Goal: Information Seeking & Learning: Learn about a topic

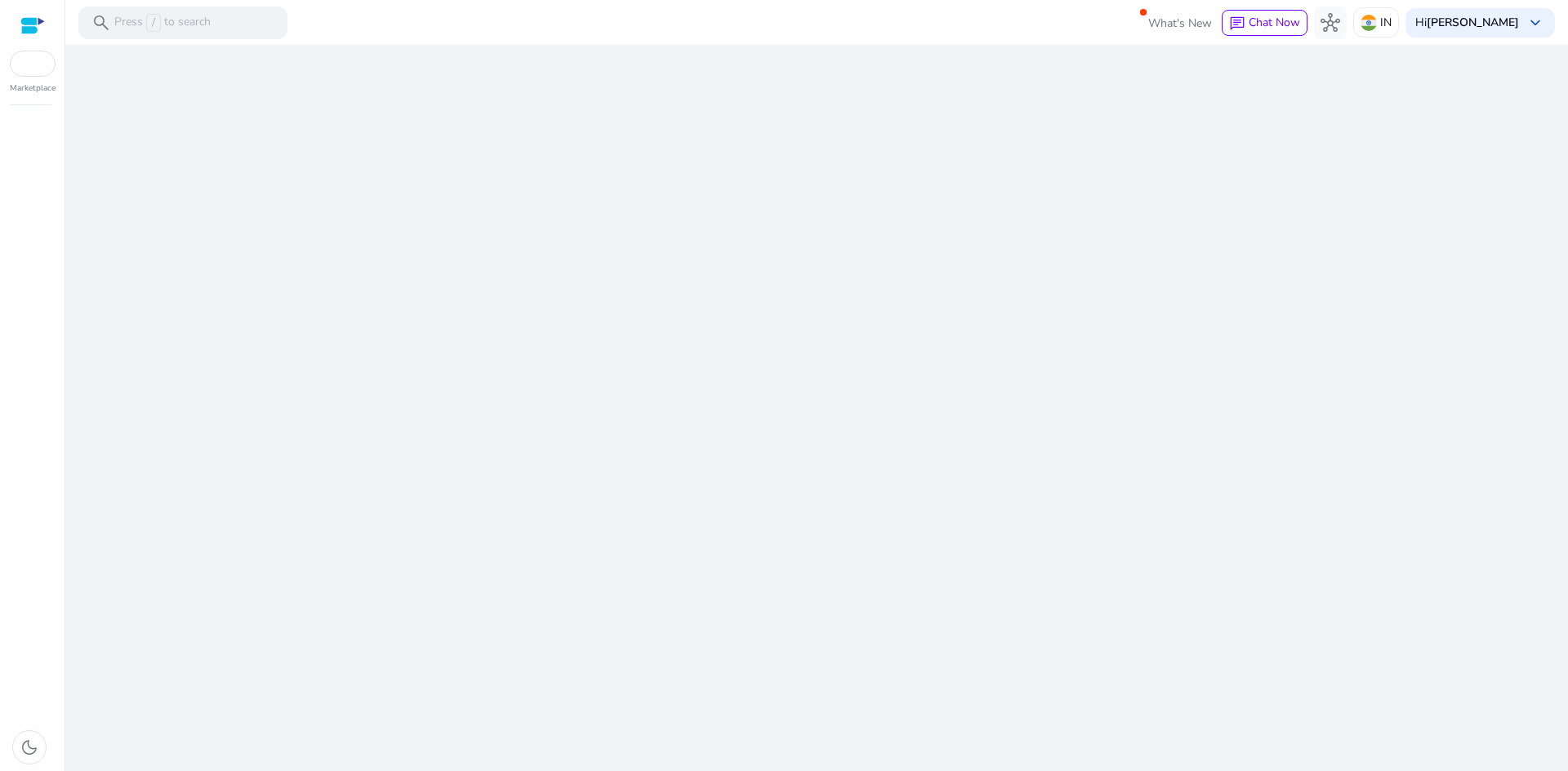
click at [779, 288] on div "We are getting things ready for you..." at bounding box center [817, 407] width 1489 height 726
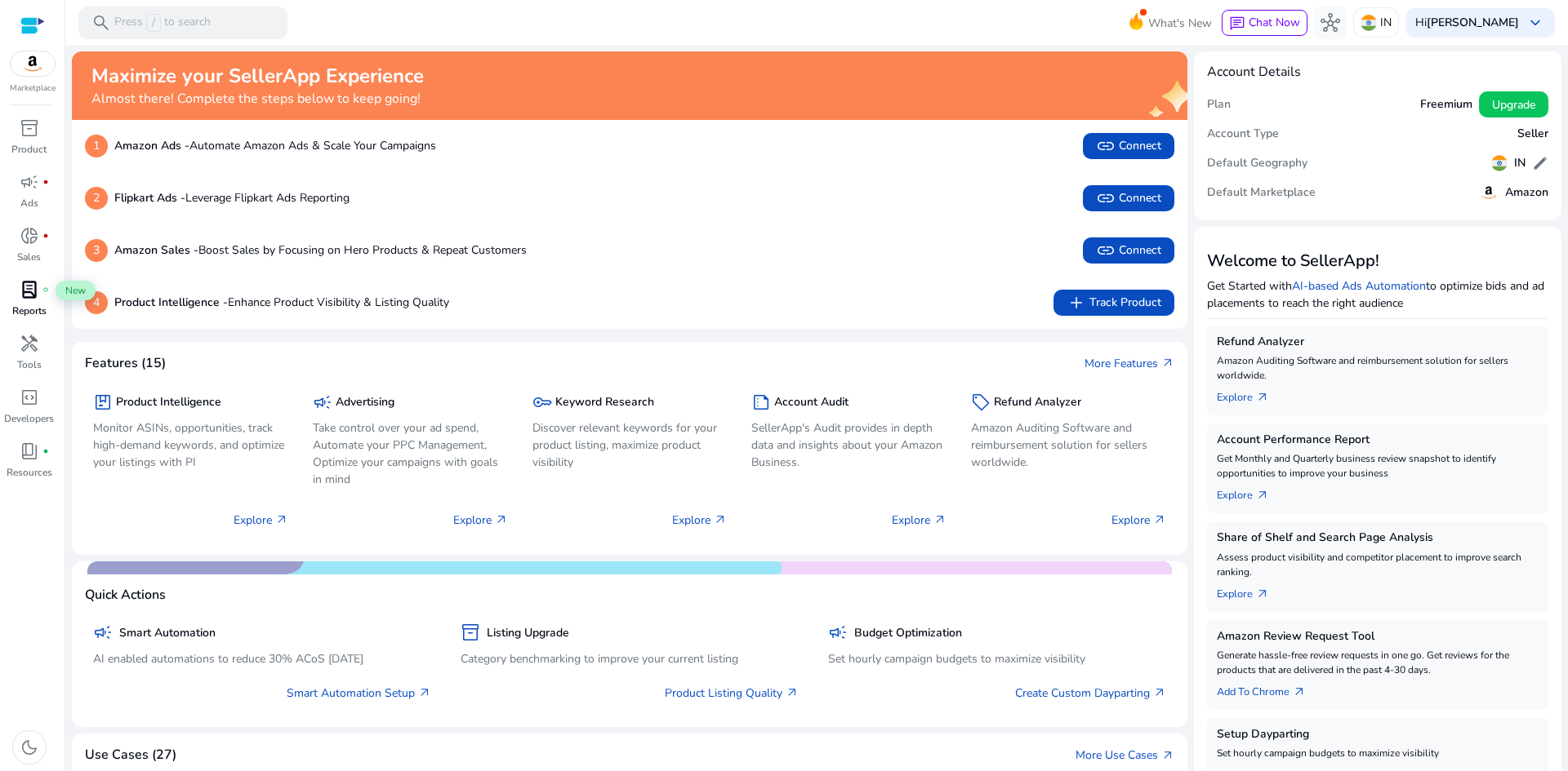
click at [36, 296] on span "lab_profile" at bounding box center [30, 290] width 20 height 20
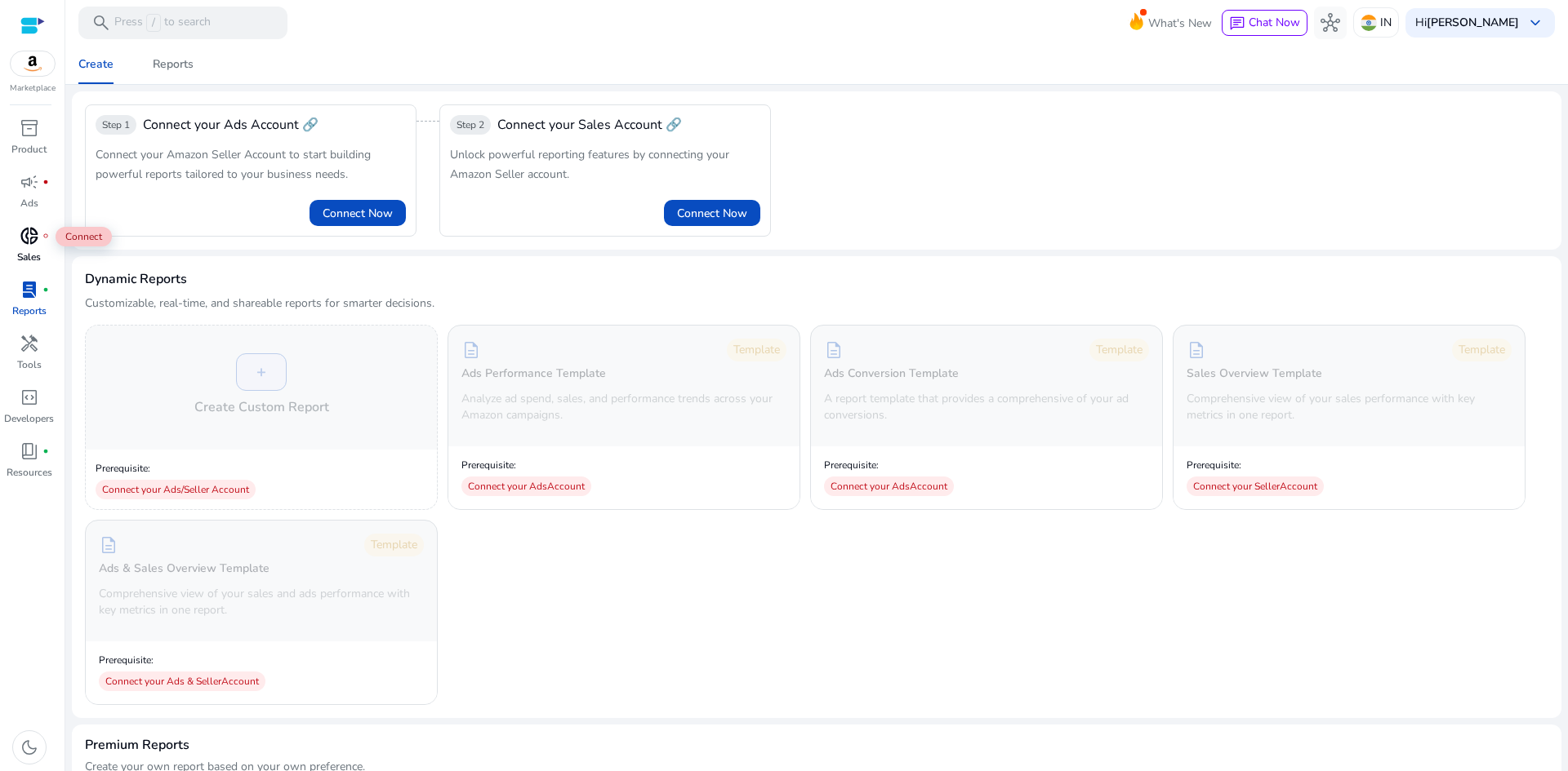
click at [39, 227] on div "donut_small fiber_manual_record" at bounding box center [29, 236] width 45 height 26
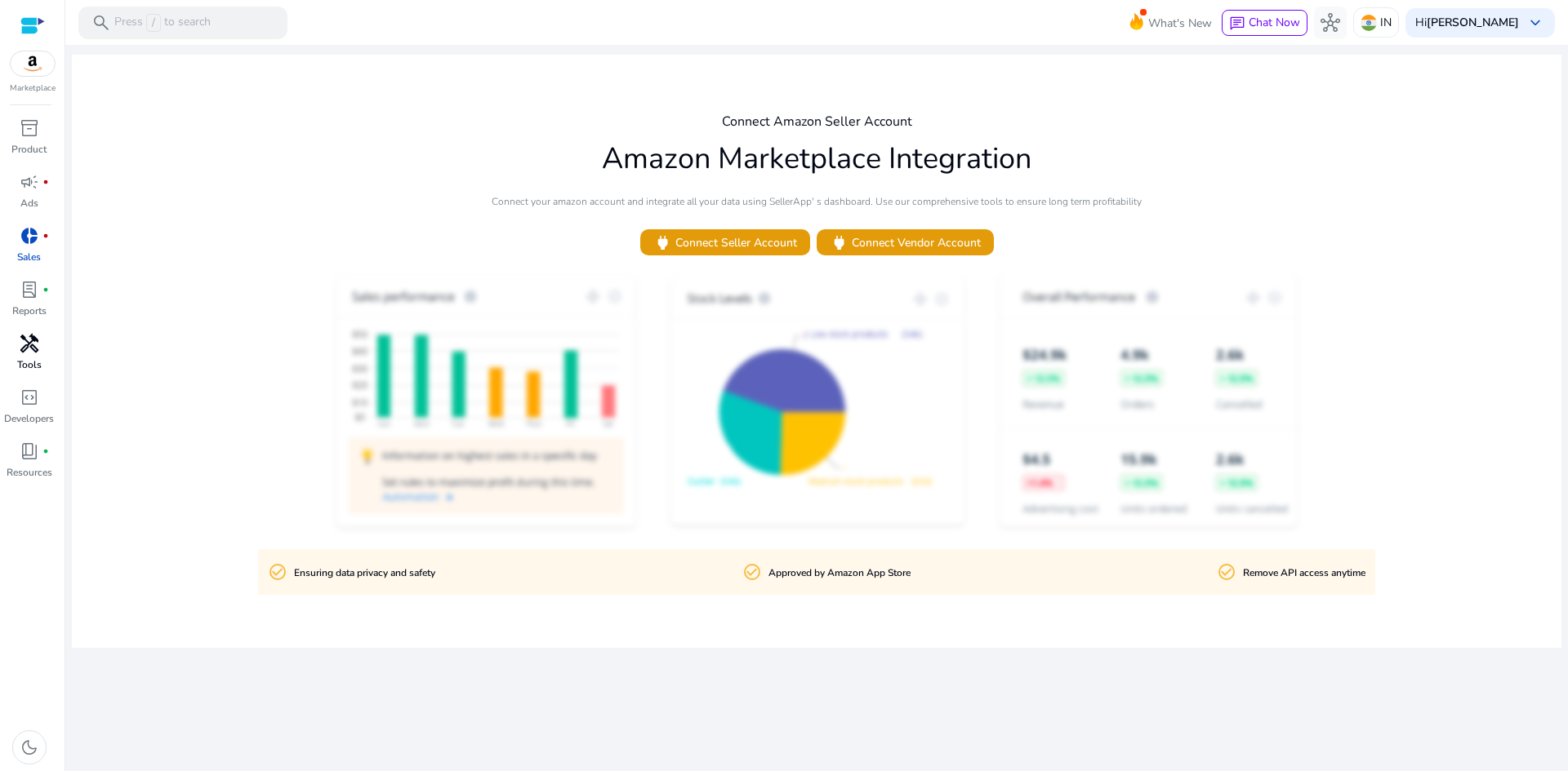
click at [37, 340] on span "handyman" at bounding box center [30, 344] width 20 height 20
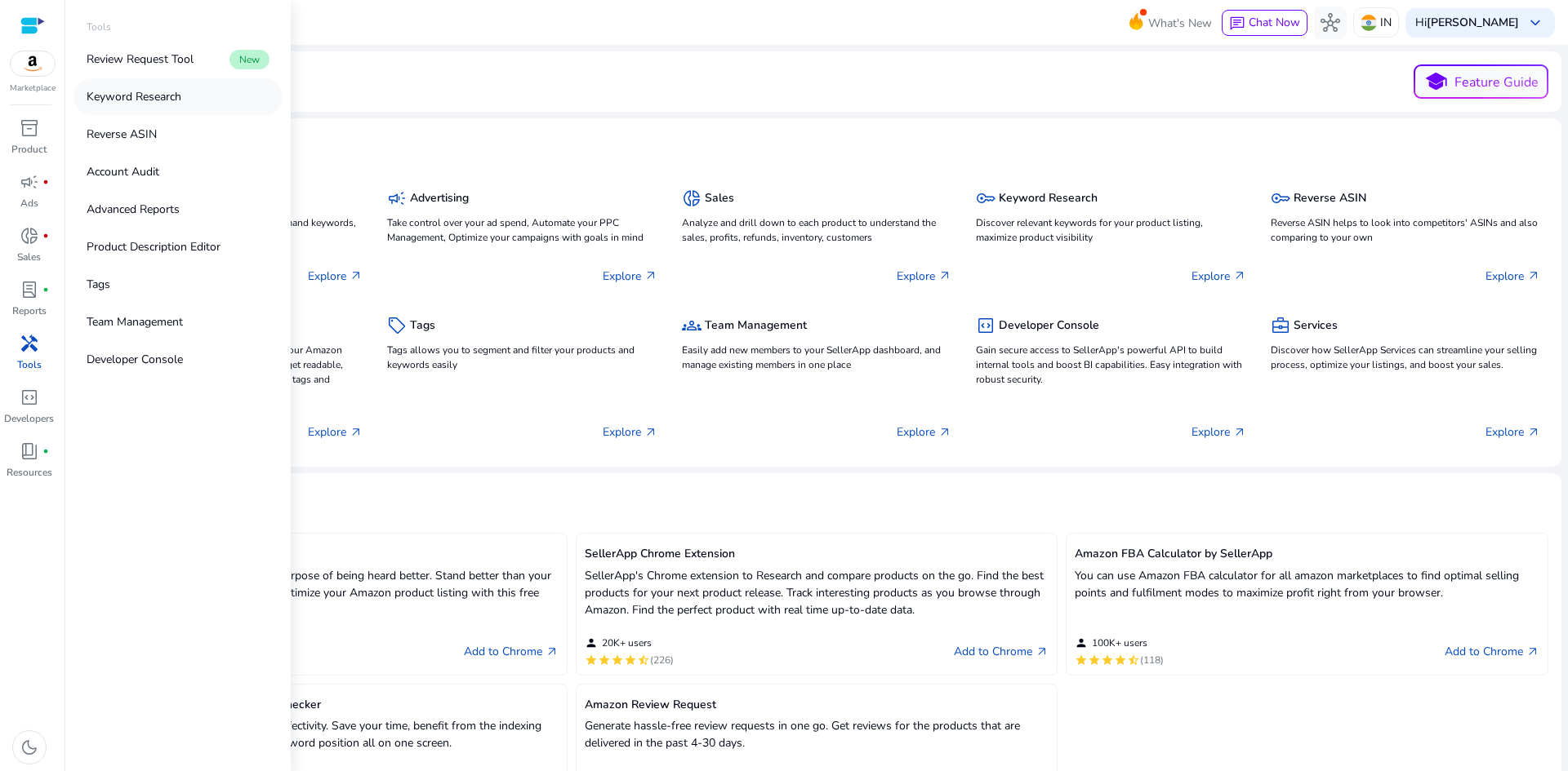
click at [131, 93] on p "Keyword Research" at bounding box center [134, 97] width 95 height 17
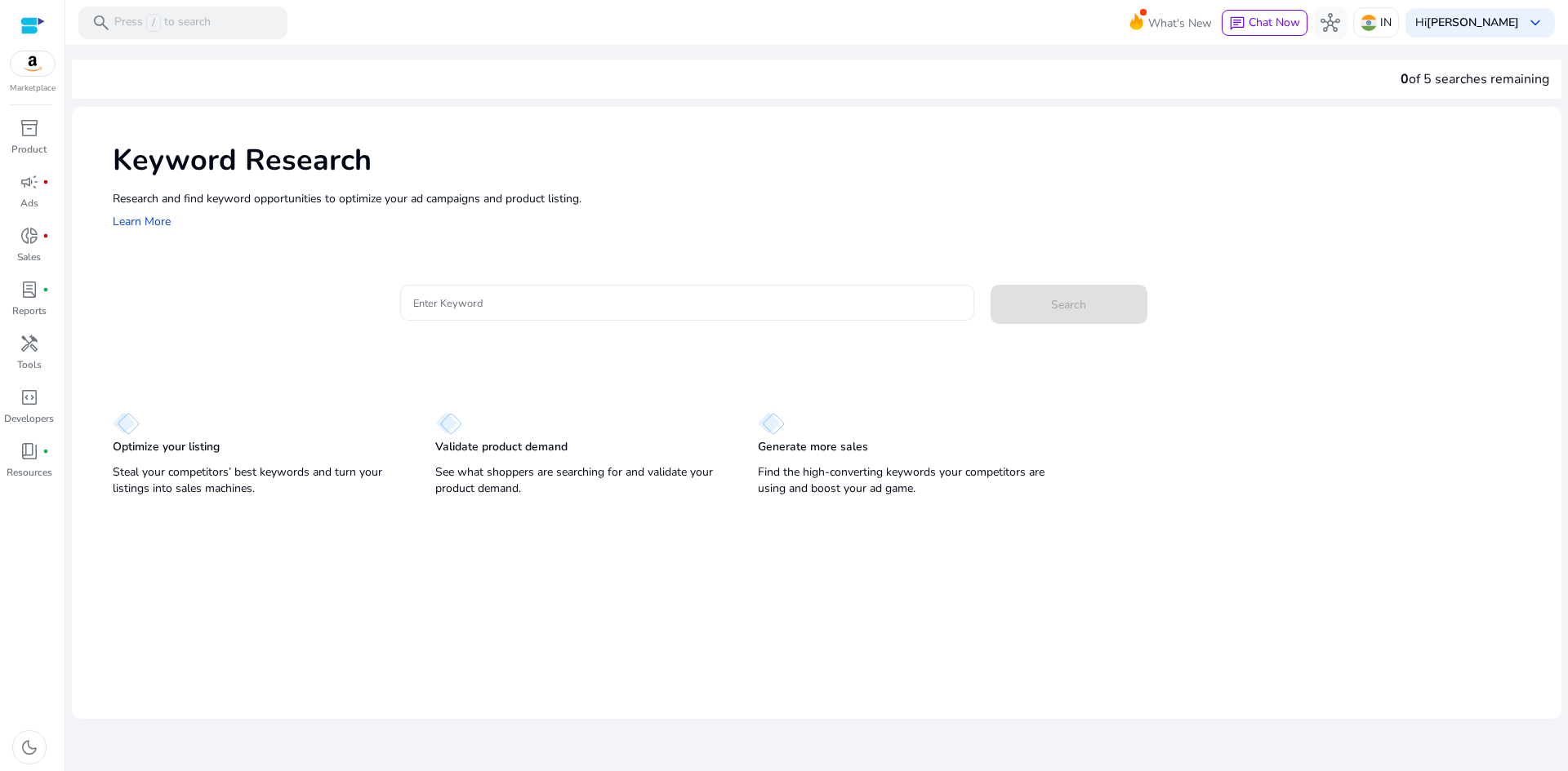
click at [489, 306] on input "Enter Keyword" at bounding box center [687, 303] width 548 height 18
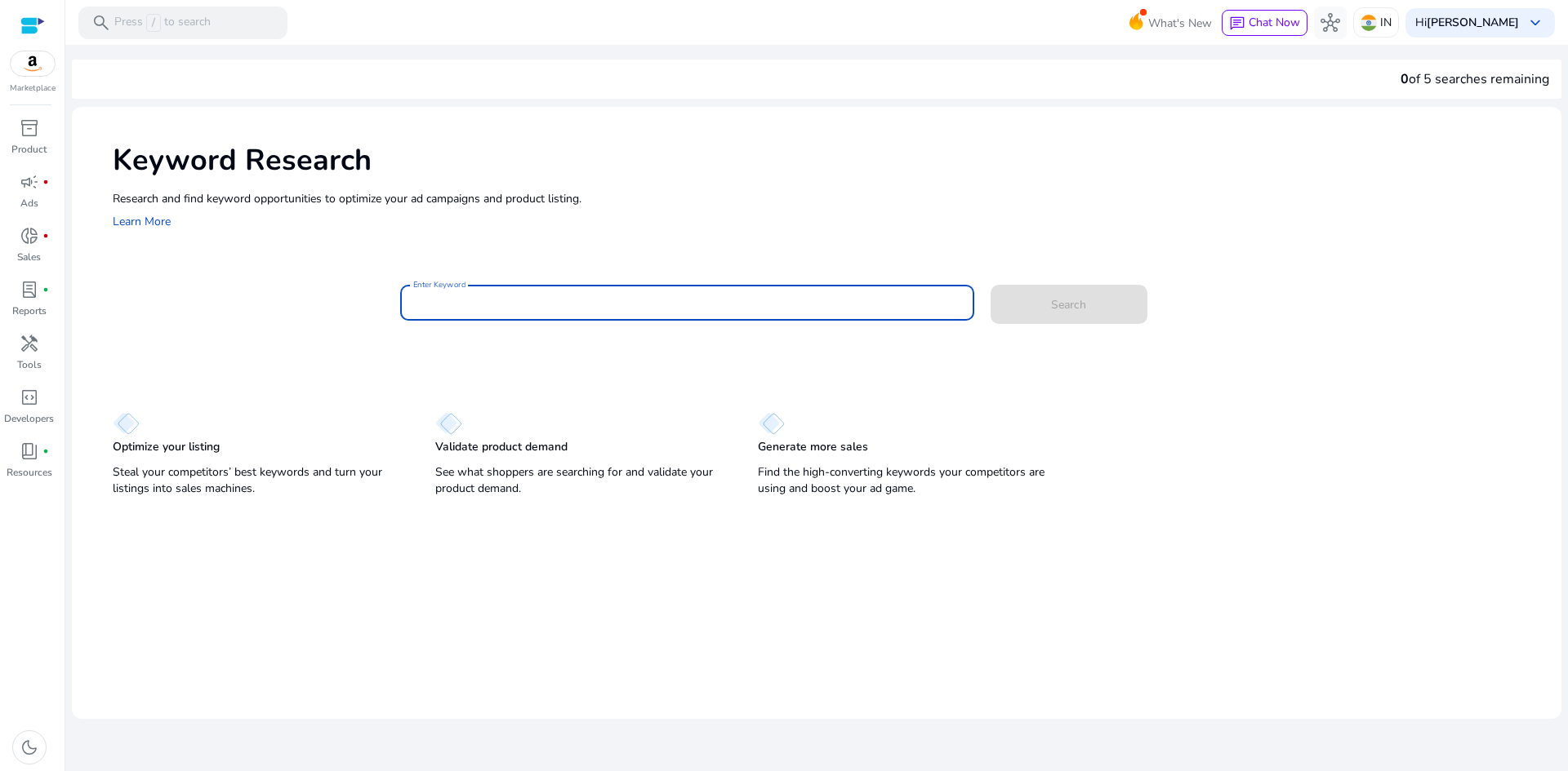
paste input "**********"
drag, startPoint x: 525, startPoint y: 298, endPoint x: 580, endPoint y: 300, distance: 55.0
click at [580, 300] on input "**********" at bounding box center [687, 303] width 548 height 18
type input "**********"
click at [1075, 295] on span at bounding box center [1069, 304] width 157 height 39
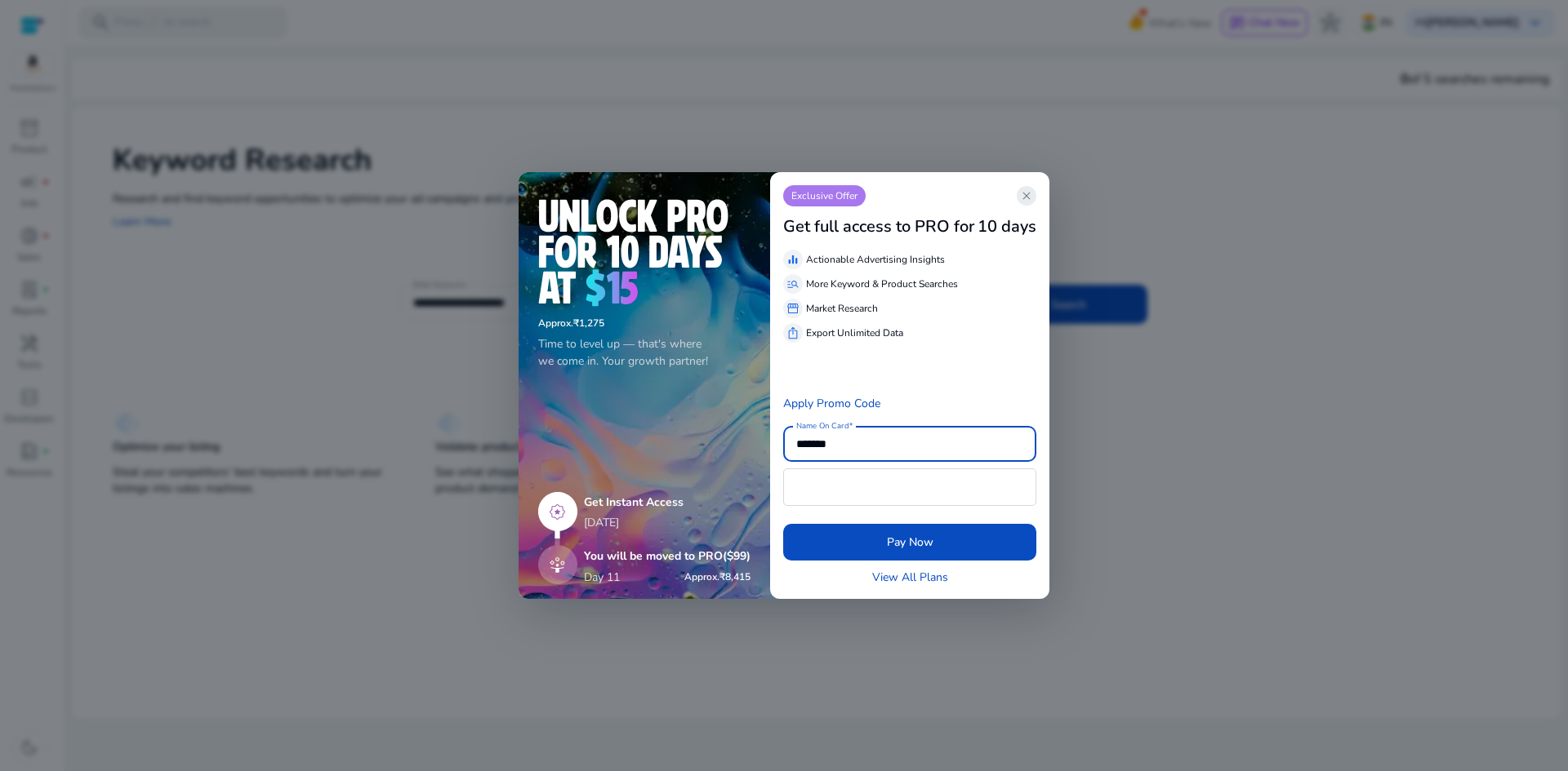
click at [1023, 192] on span "close" at bounding box center [1027, 196] width 13 height 13
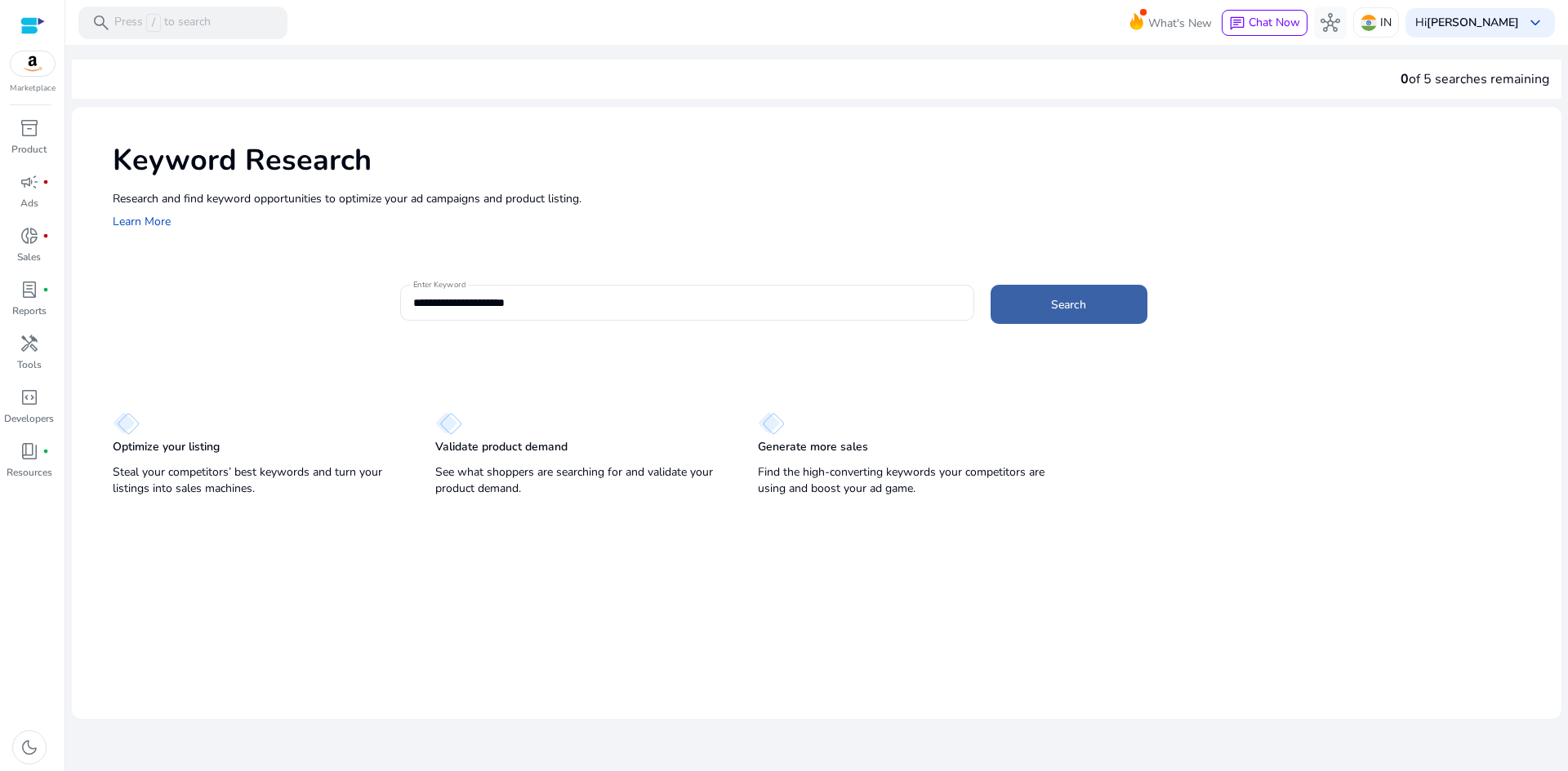
click at [1061, 302] on span "Search" at bounding box center [1068, 305] width 35 height 17
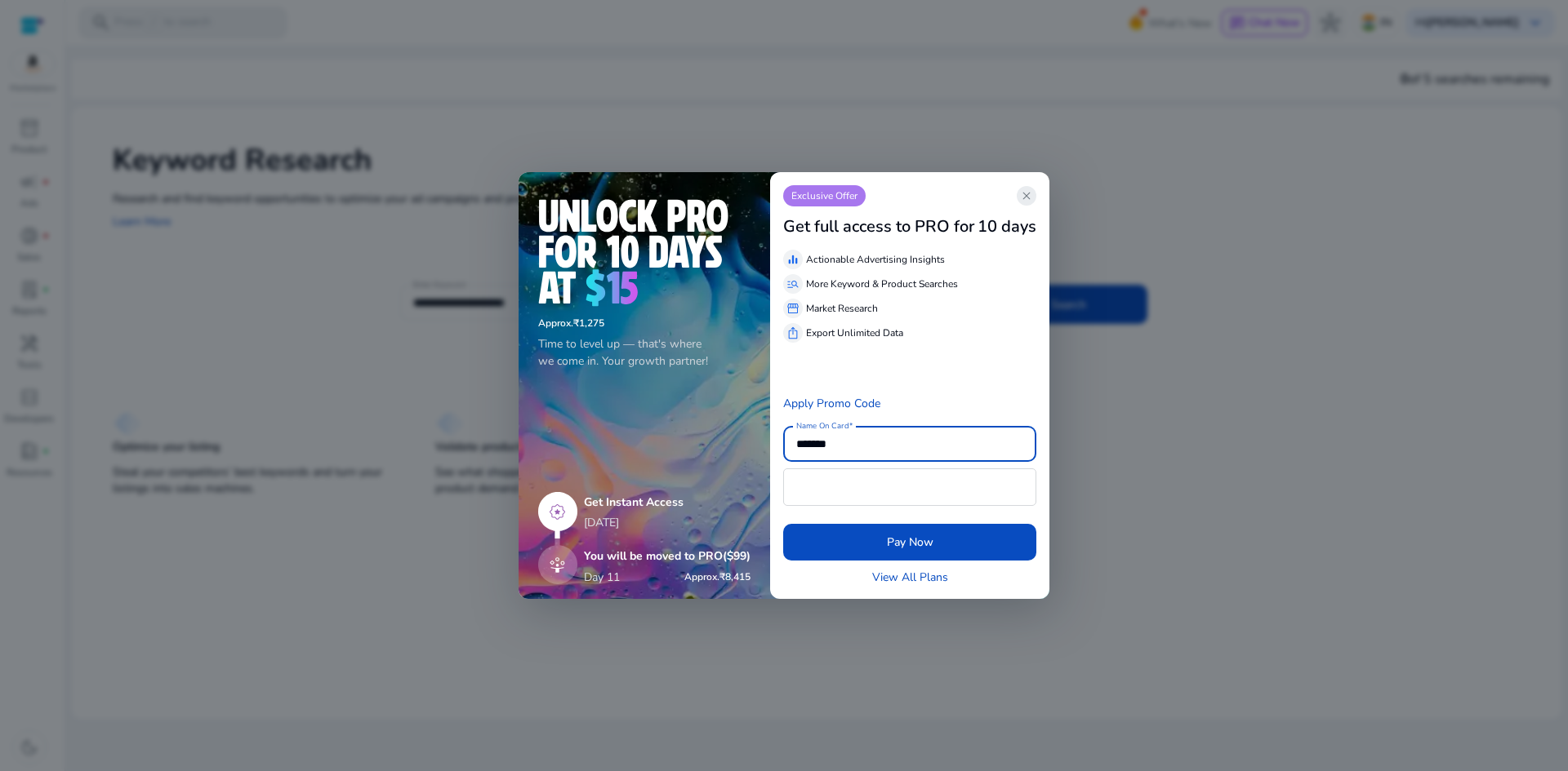
click at [1023, 193] on span "close" at bounding box center [1027, 196] width 13 height 13
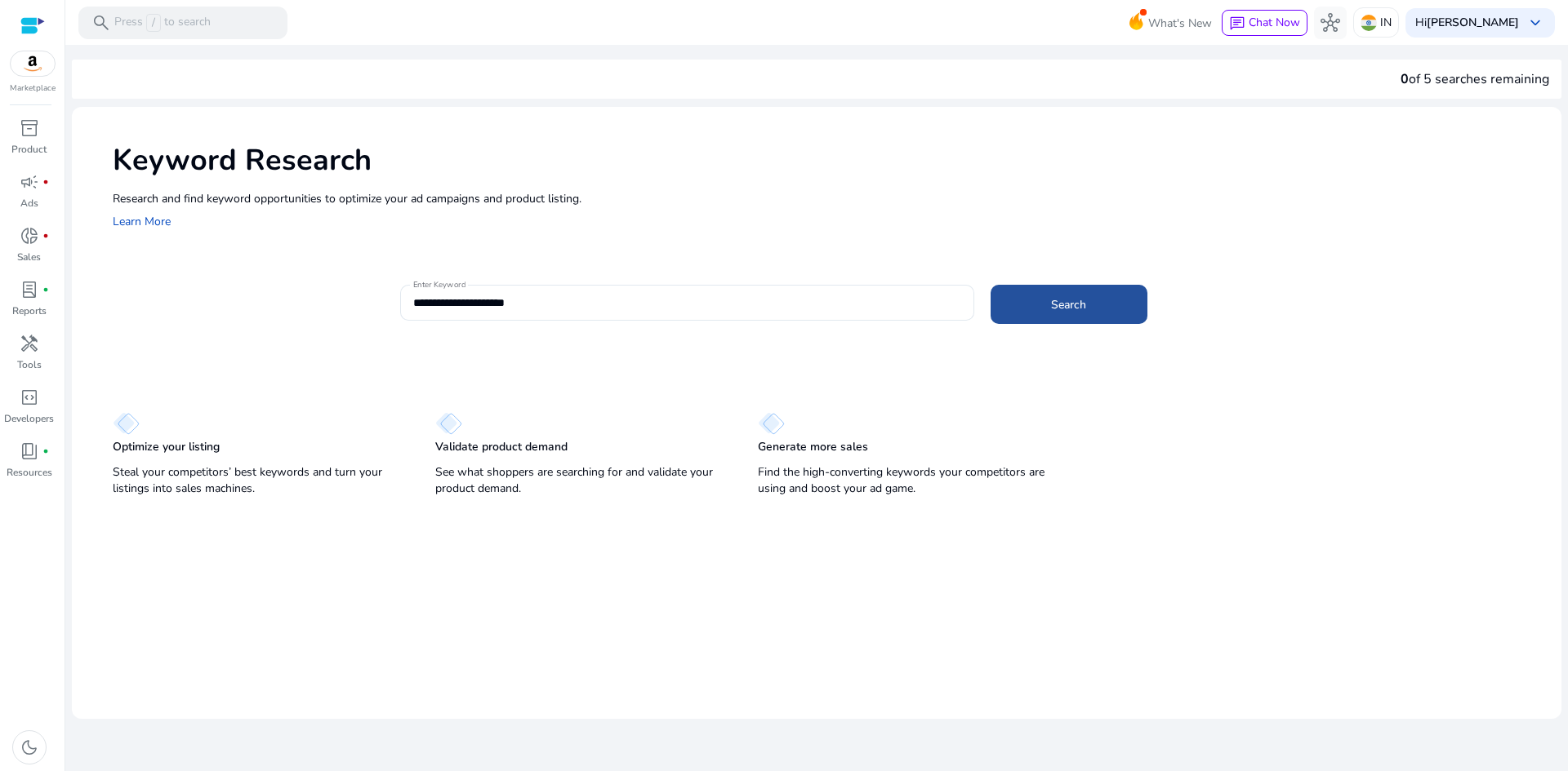
click at [1049, 308] on span at bounding box center [1069, 304] width 157 height 39
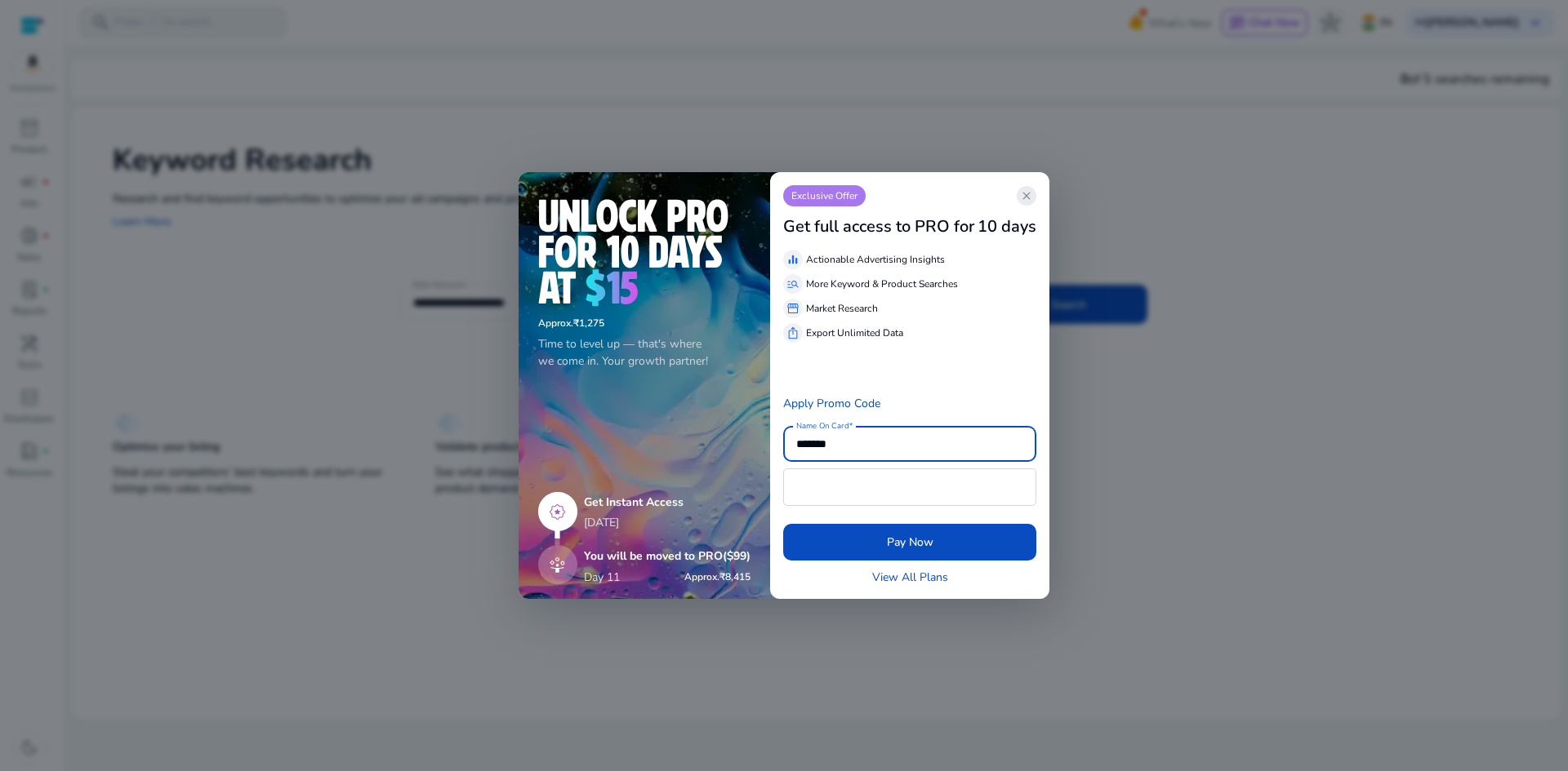
click at [1032, 194] on span "close" at bounding box center [1027, 196] width 13 height 13
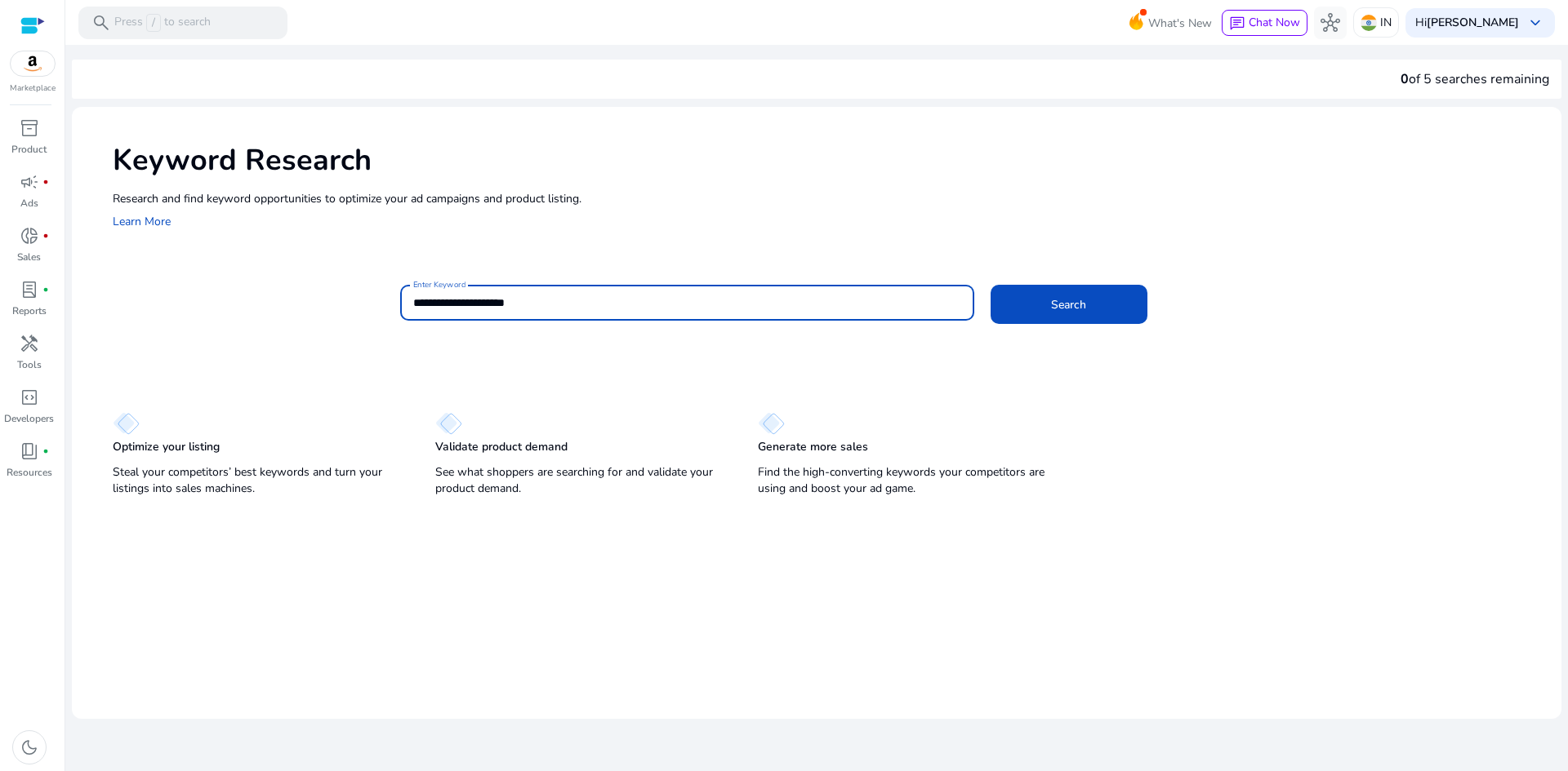
click at [521, 302] on input "**********" at bounding box center [687, 303] width 548 height 18
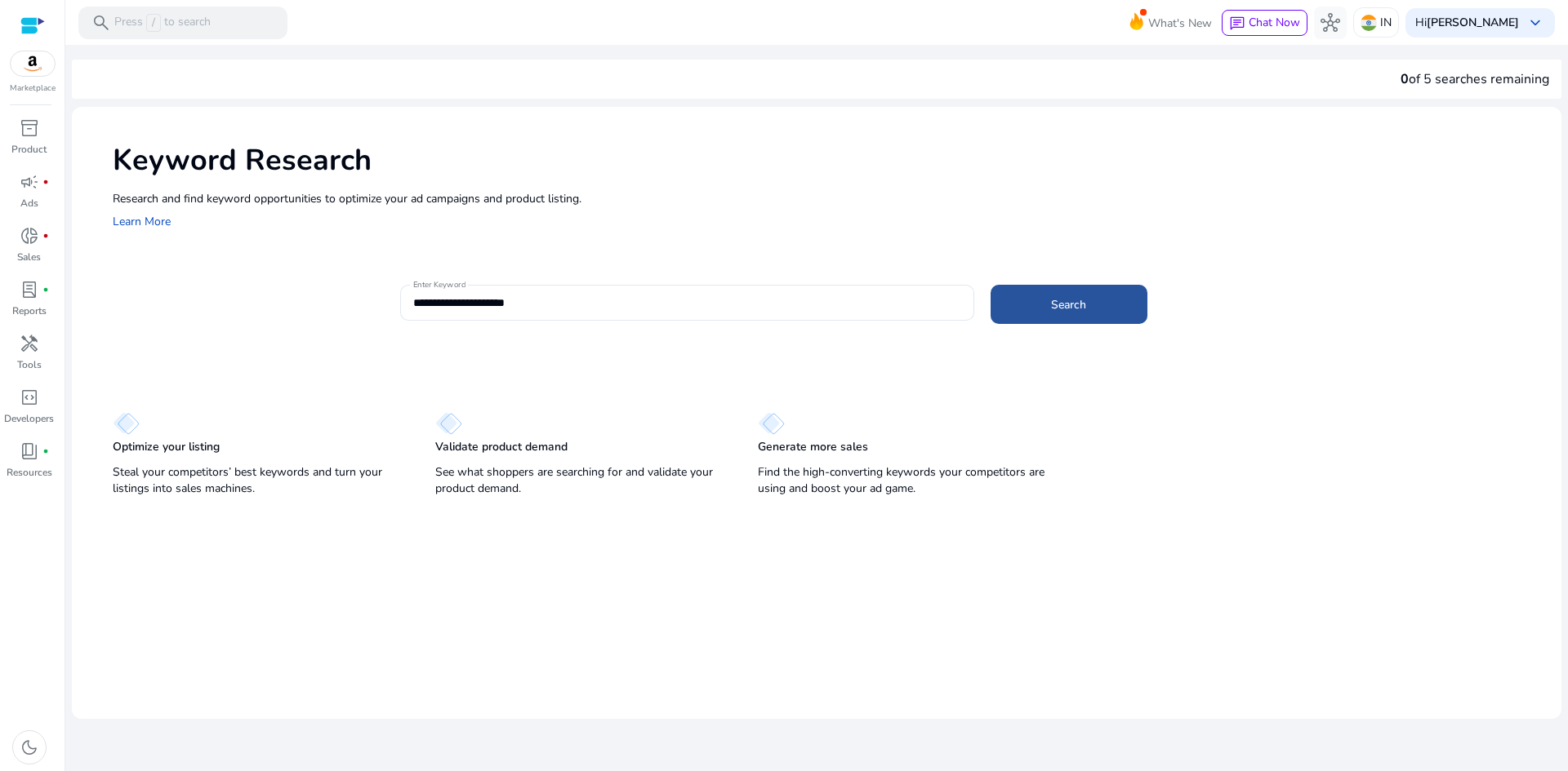
click at [1076, 318] on span at bounding box center [1069, 304] width 157 height 39
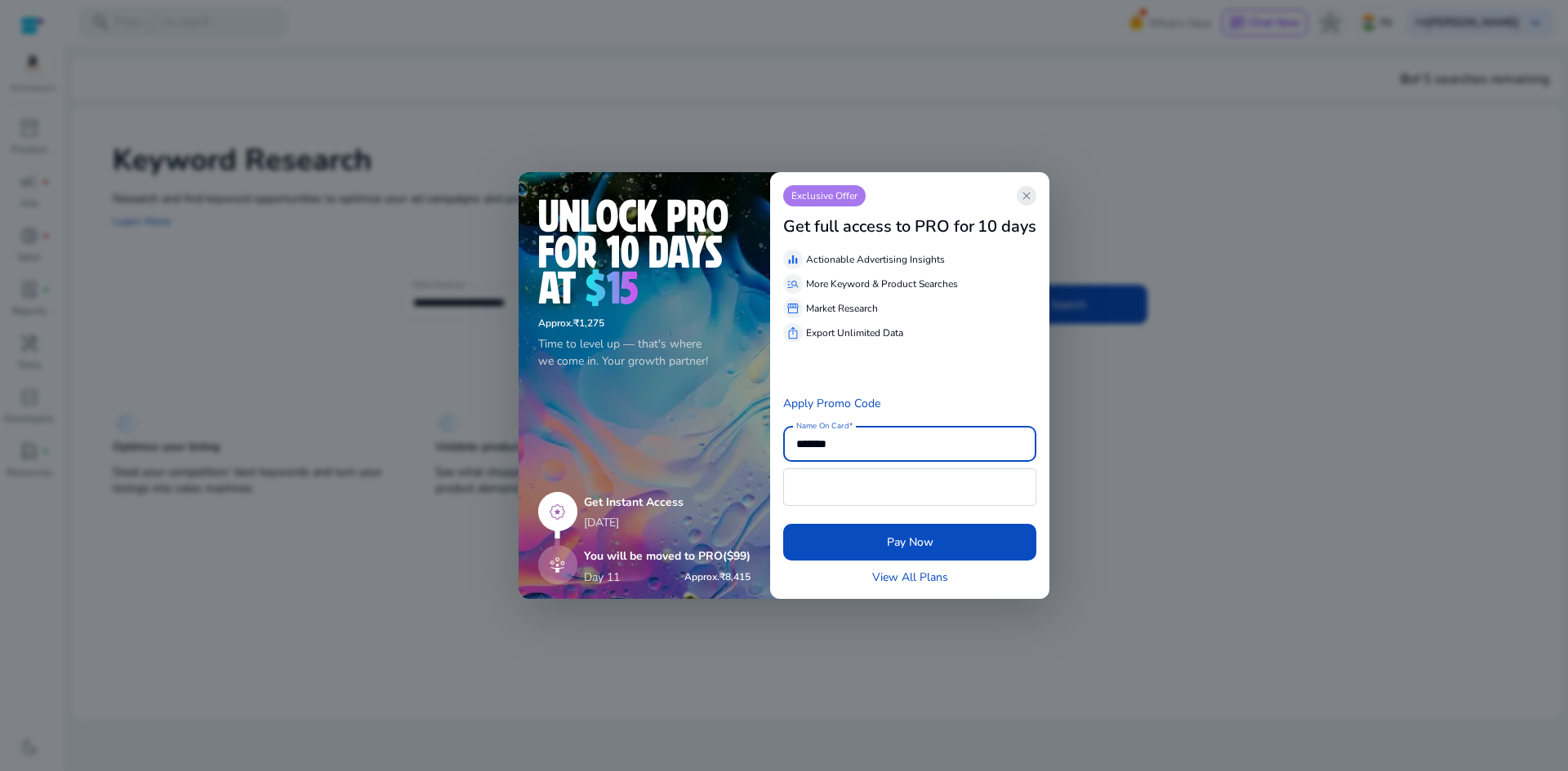
click at [1024, 194] on span "close" at bounding box center [1027, 196] width 13 height 13
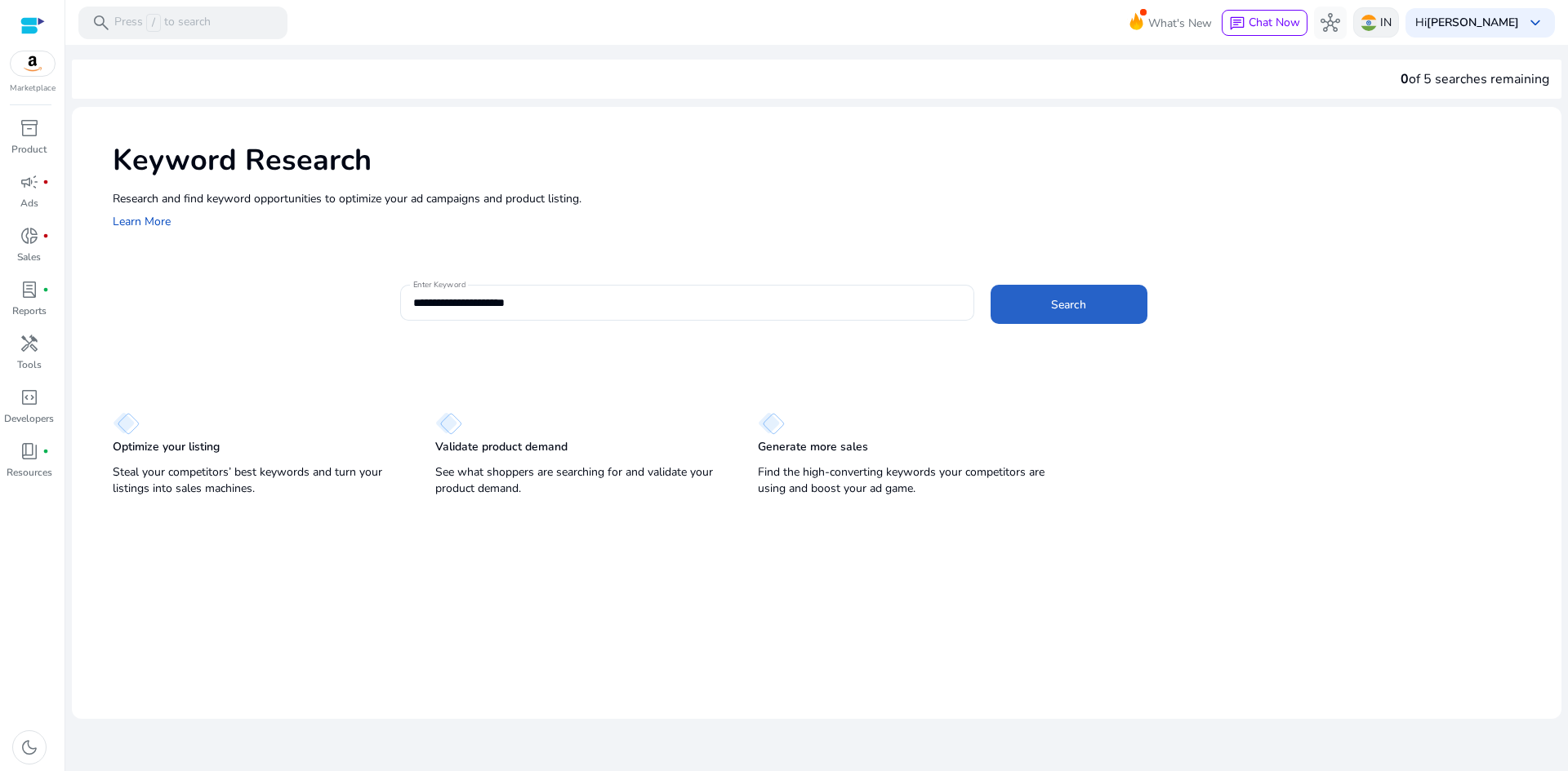
click at [1376, 22] on img at bounding box center [1369, 23] width 17 height 17
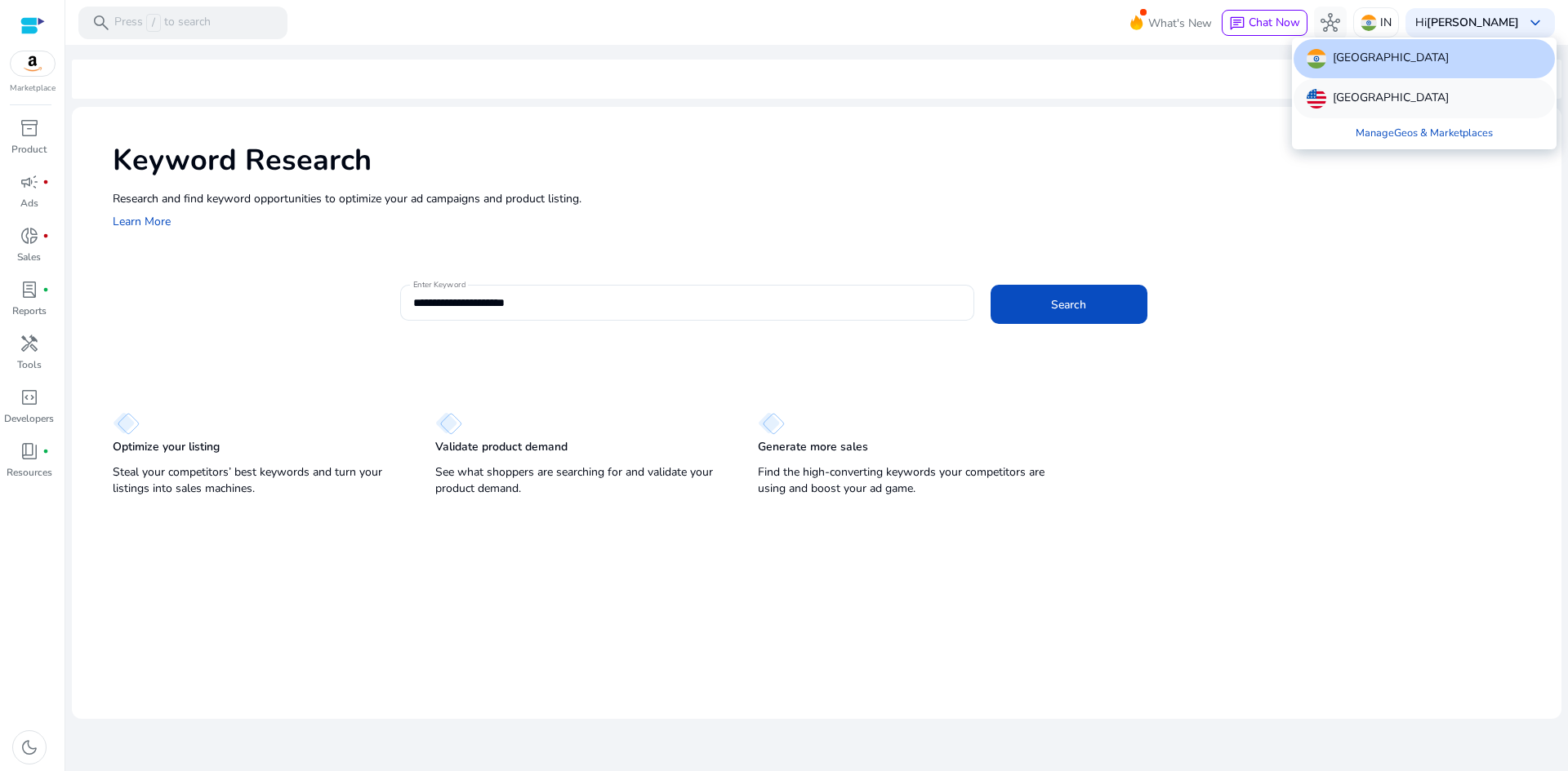
click at [1351, 102] on p "[GEOGRAPHIC_DATA]" at bounding box center [1390, 99] width 116 height 20
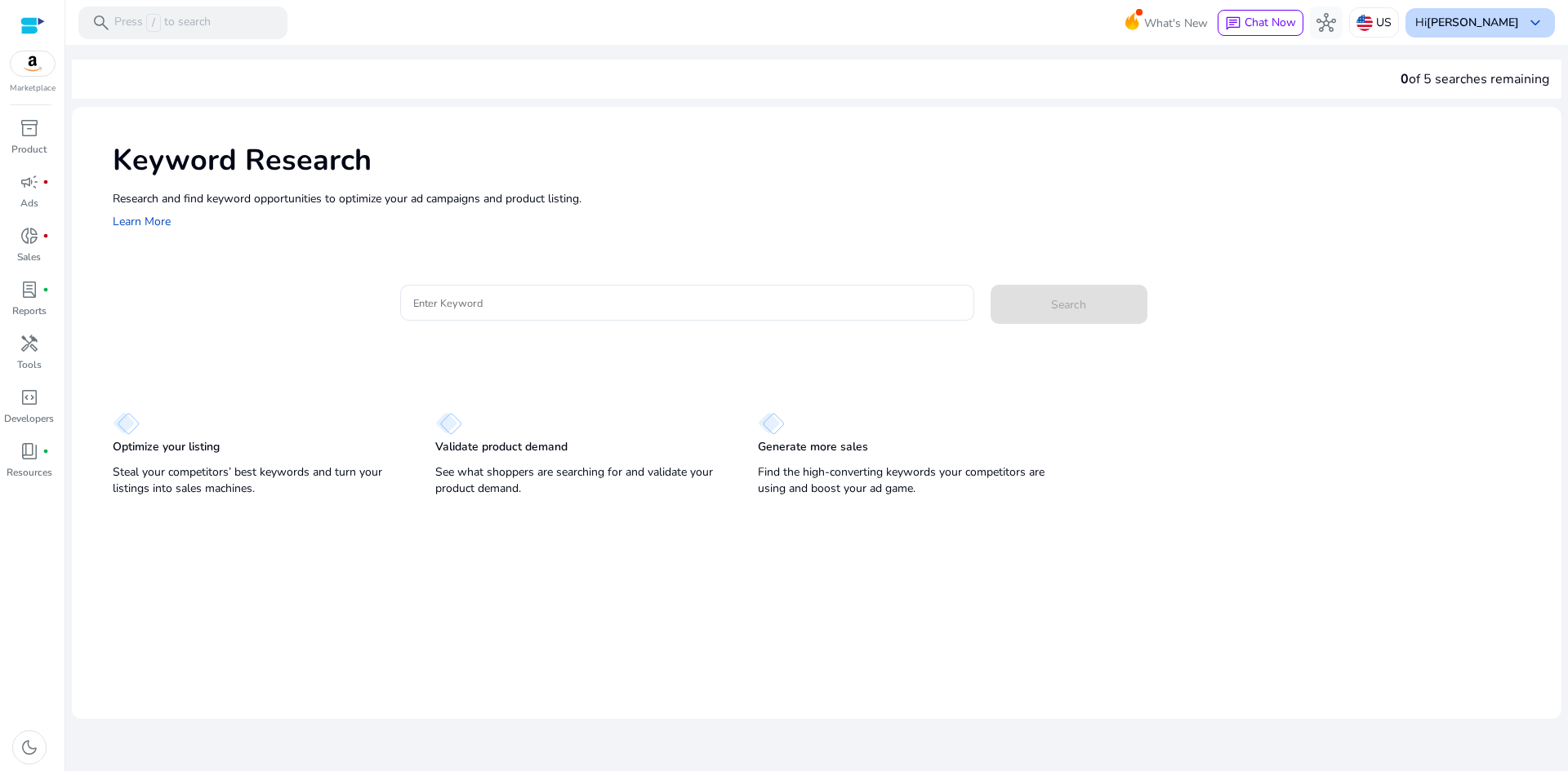
click at [1498, 26] on b "[PERSON_NAME]" at bounding box center [1473, 22] width 93 height 16
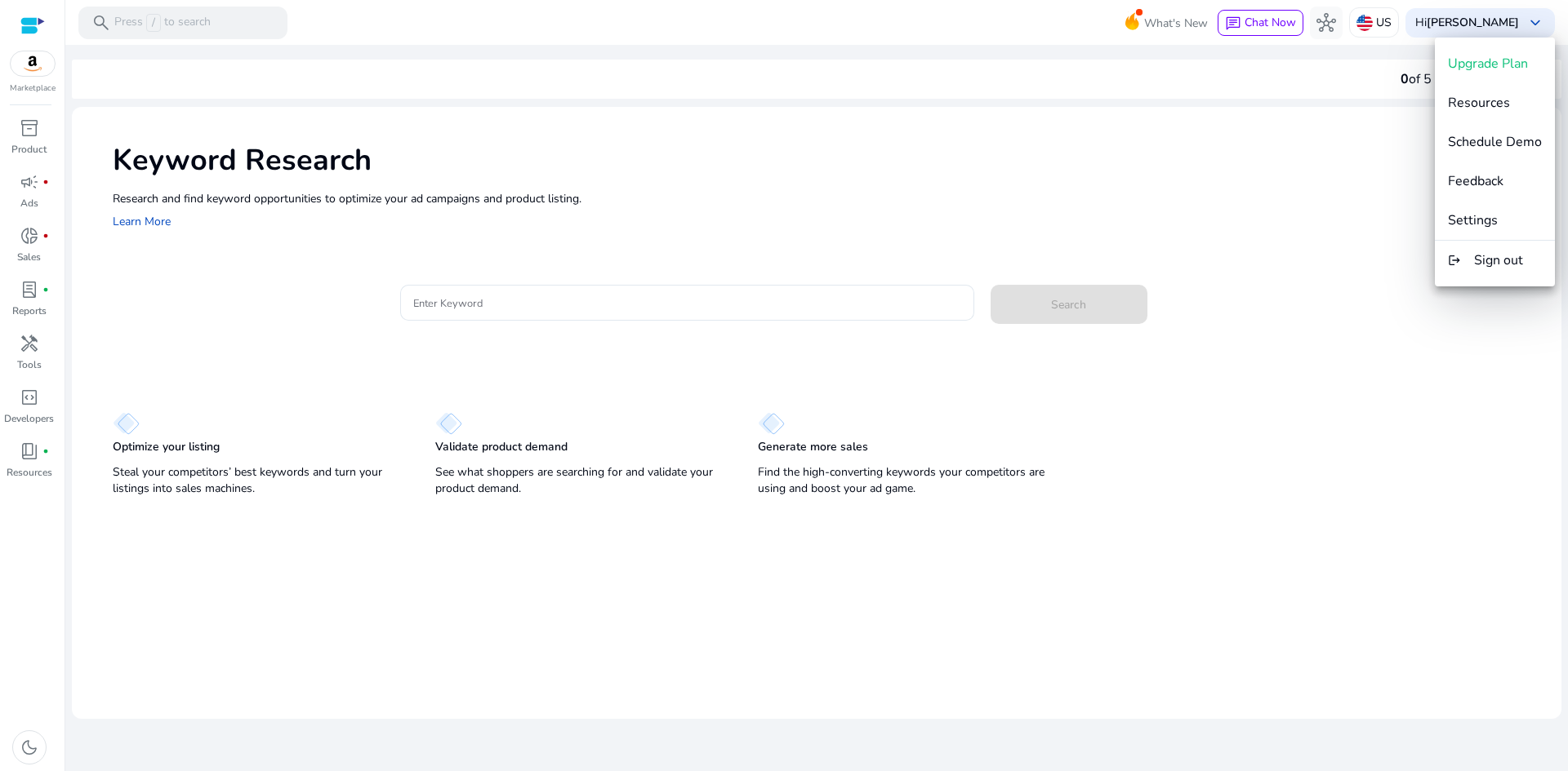
click at [25, 126] on div at bounding box center [784, 385] width 1568 height 771
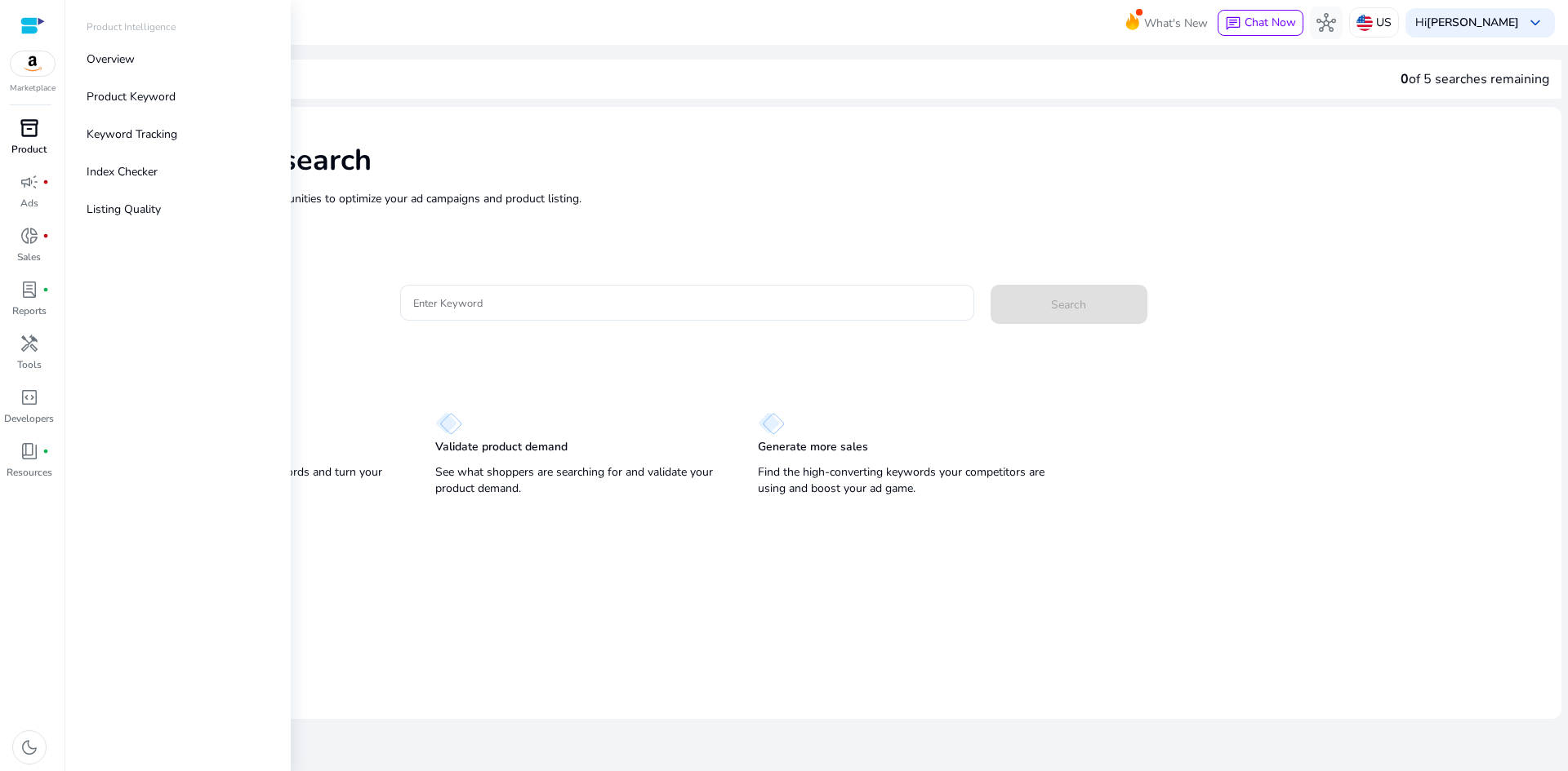
click at [25, 126] on span "inventory_2" at bounding box center [30, 128] width 20 height 20
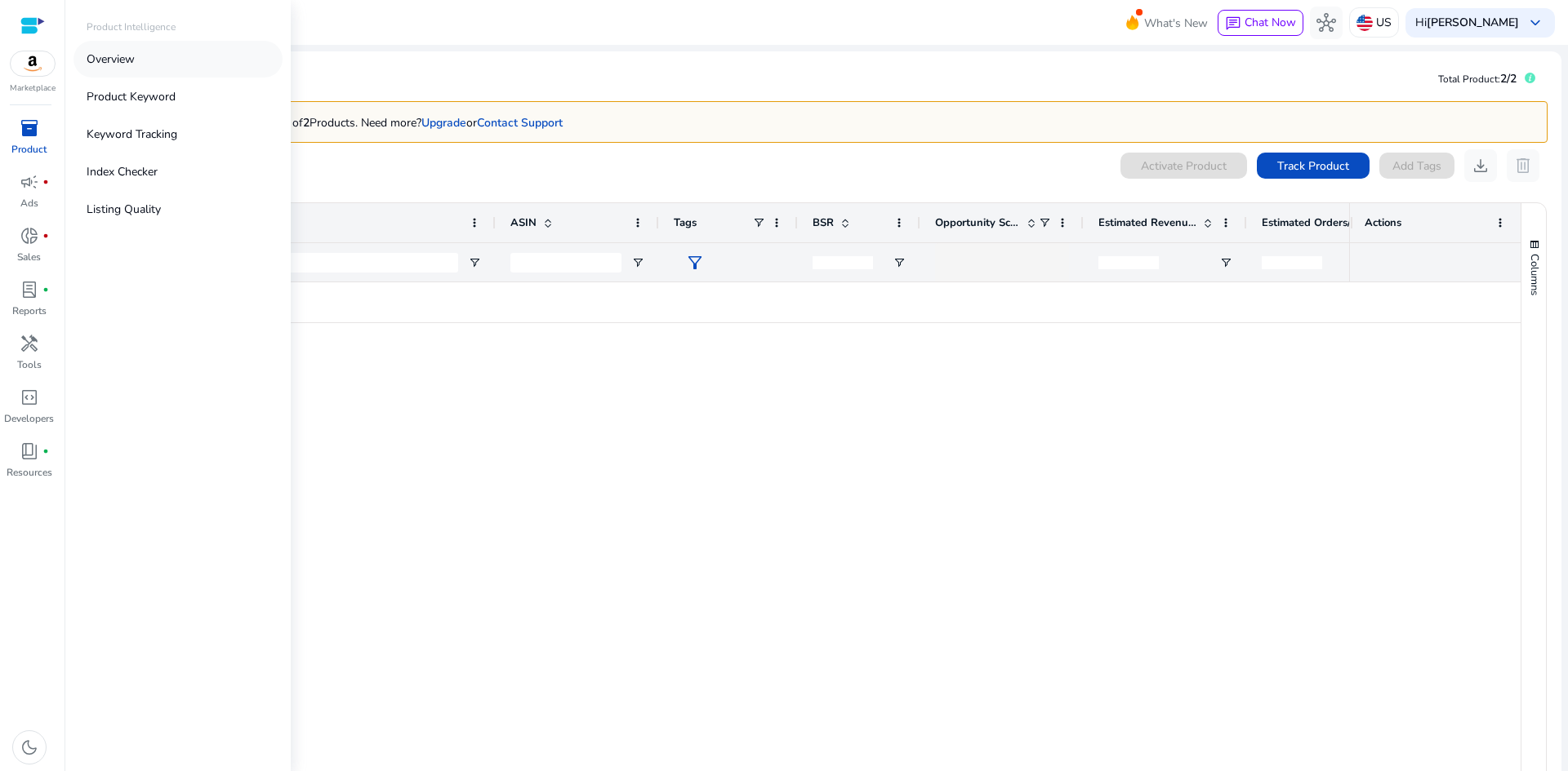
click at [131, 62] on p "Overview" at bounding box center [111, 59] width 48 height 17
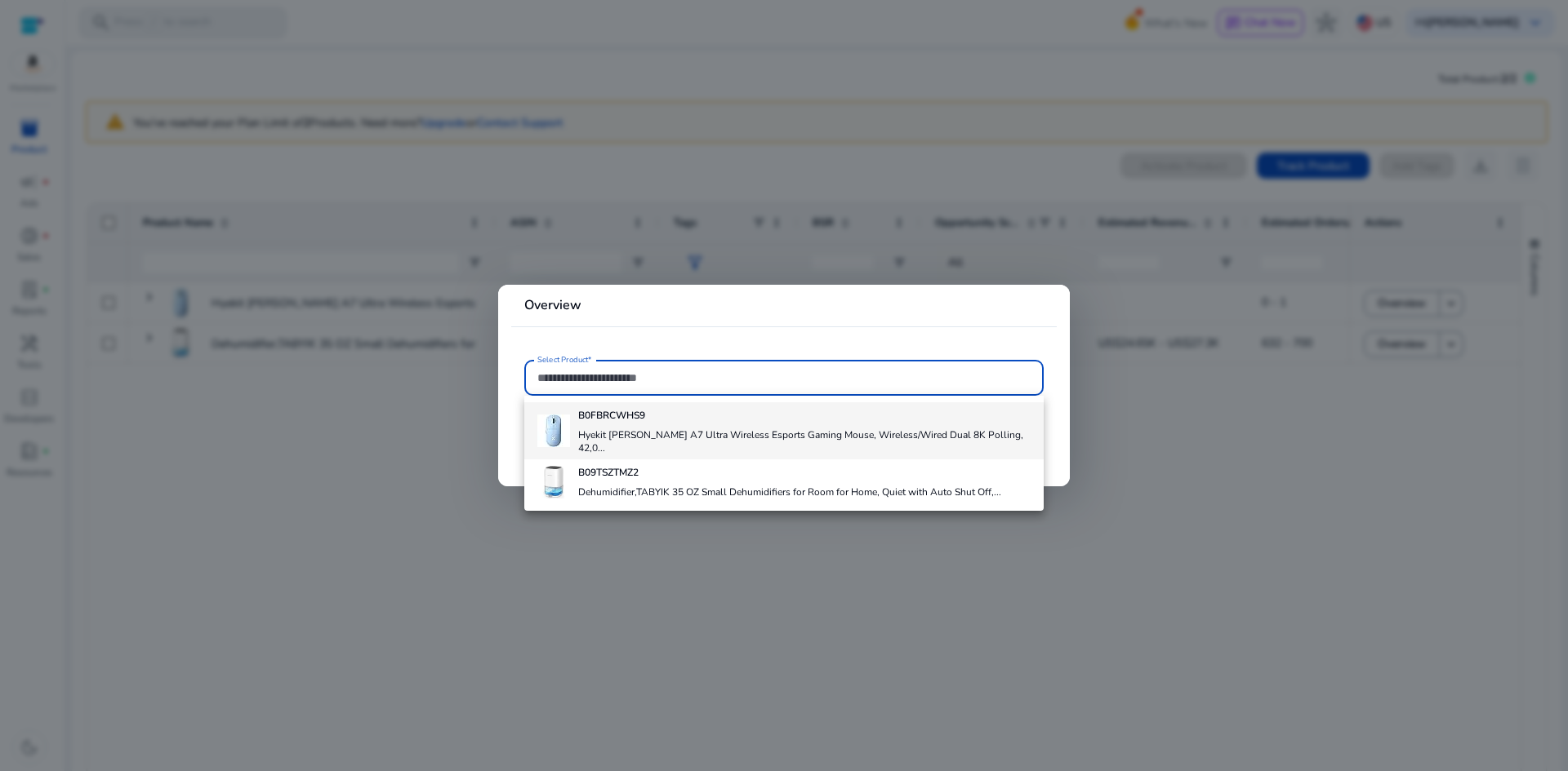
click at [645, 417] on b "B0FBRCWHS9" at bounding box center [611, 416] width 67 height 13
type input "**********"
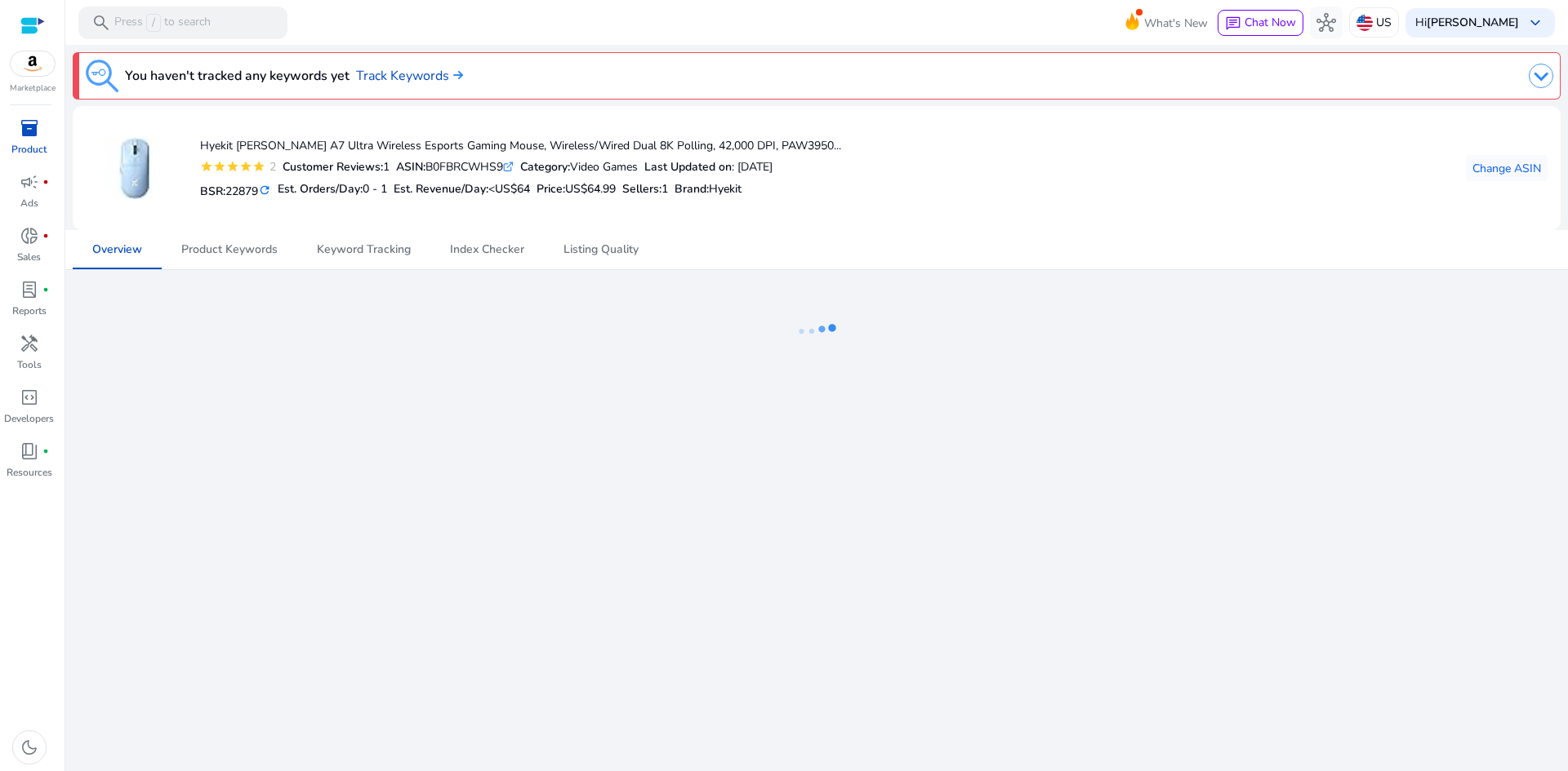
click at [271, 189] on mat-icon "refresh" at bounding box center [265, 190] width 13 height 16
click at [204, 193] on h5 "BSR: 22879 refresh" at bounding box center [236, 190] width 71 height 18
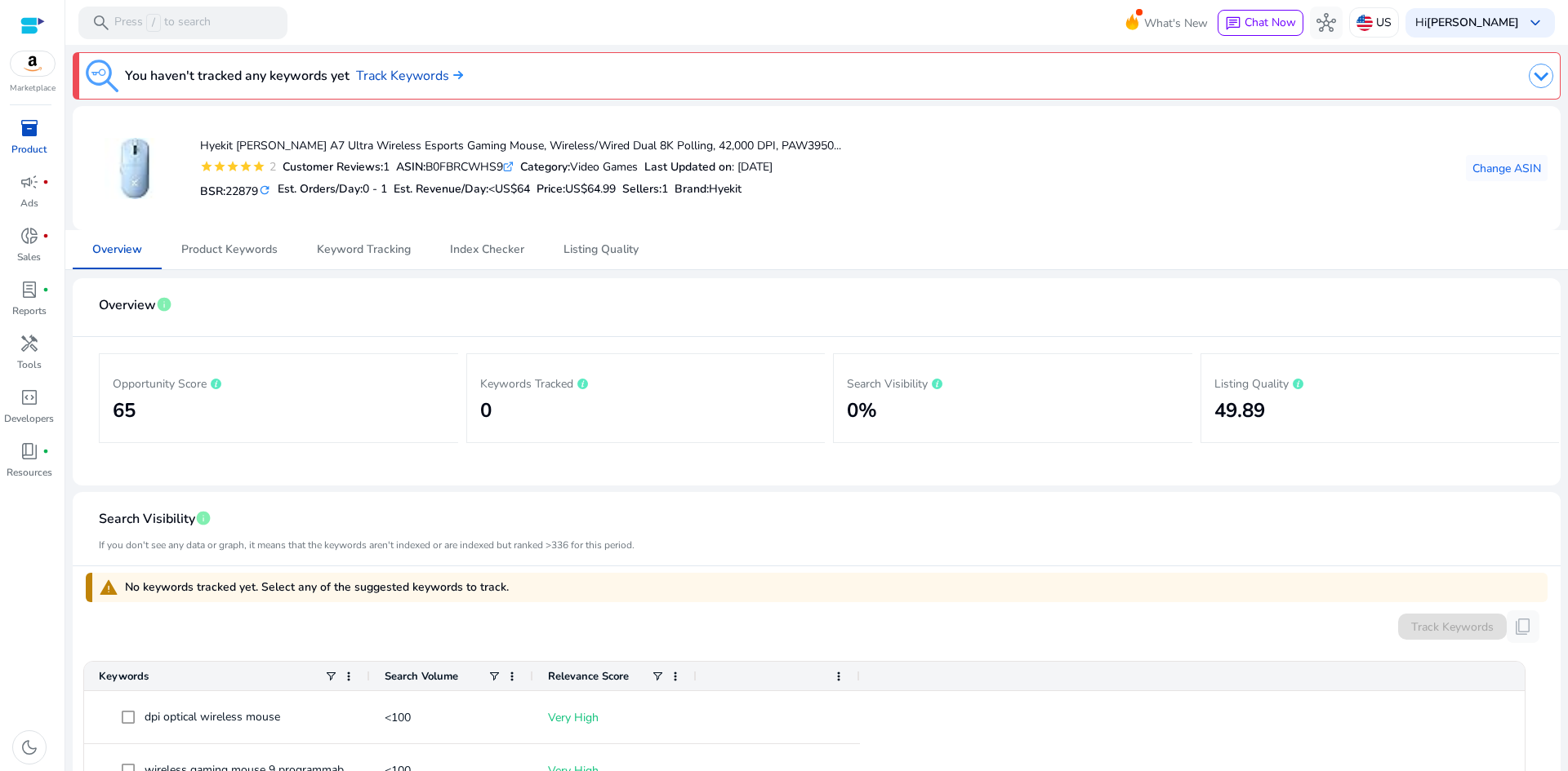
click at [204, 193] on h5 "BSR: 22879 refresh" at bounding box center [236, 190] width 71 height 18
copy h5 "BSR"
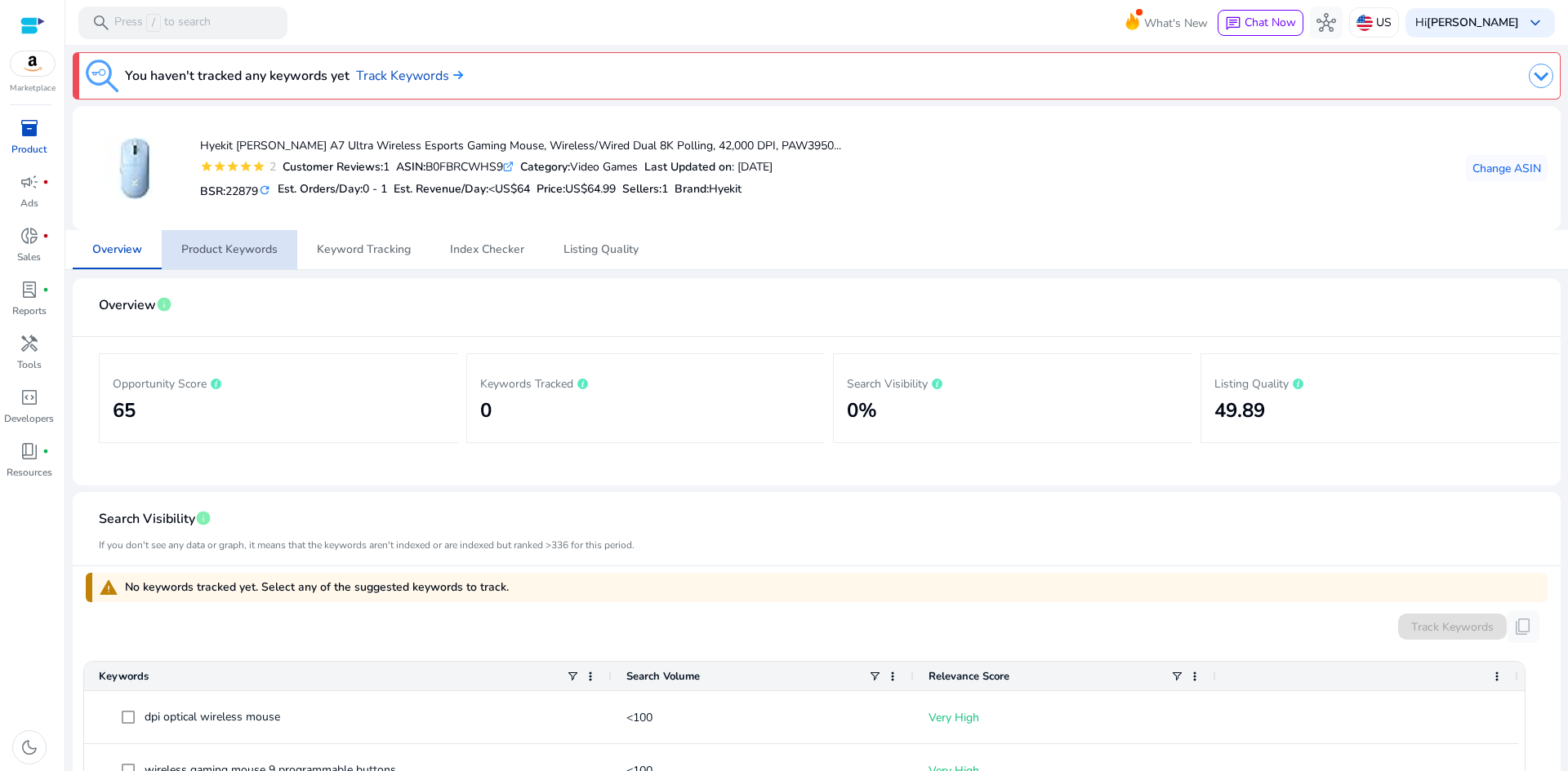
click at [258, 249] on span "Product Keywords" at bounding box center [229, 250] width 97 height 12
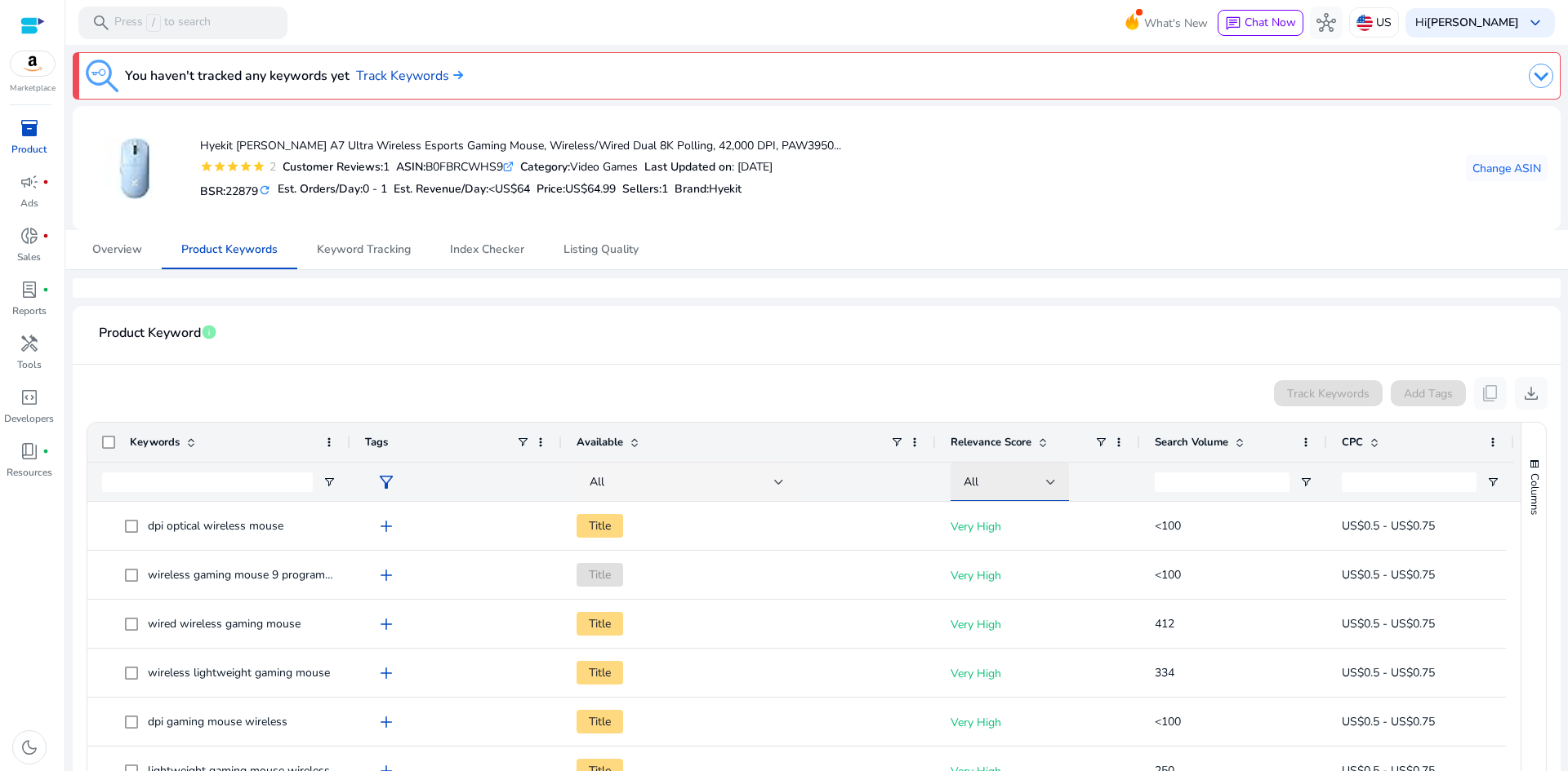
click at [1044, 482] on div "All" at bounding box center [1005, 483] width 83 height 18
click at [993, 556] on mat-option "Very High" at bounding box center [1012, 567] width 122 height 39
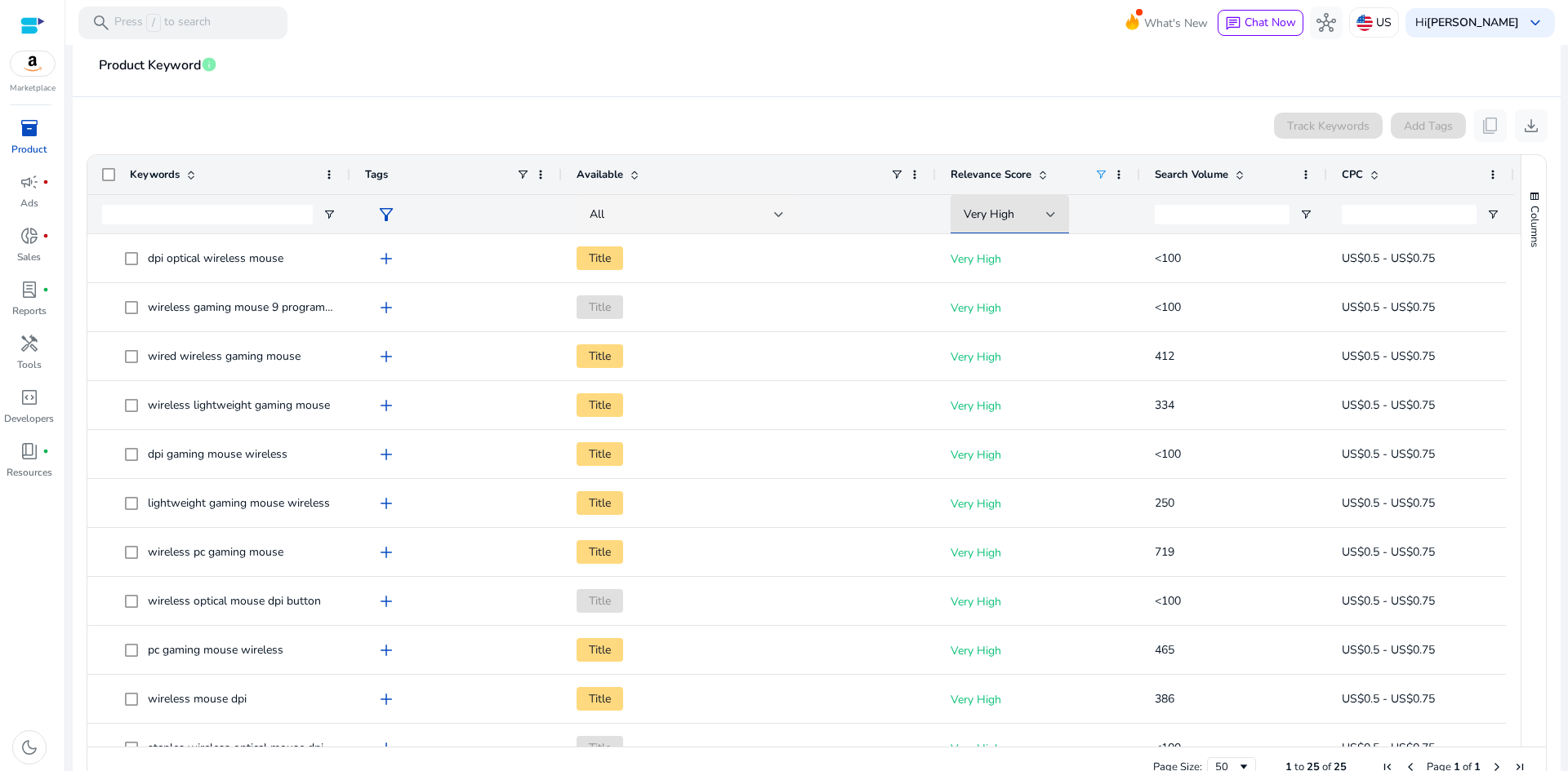
scroll to position [305, 0]
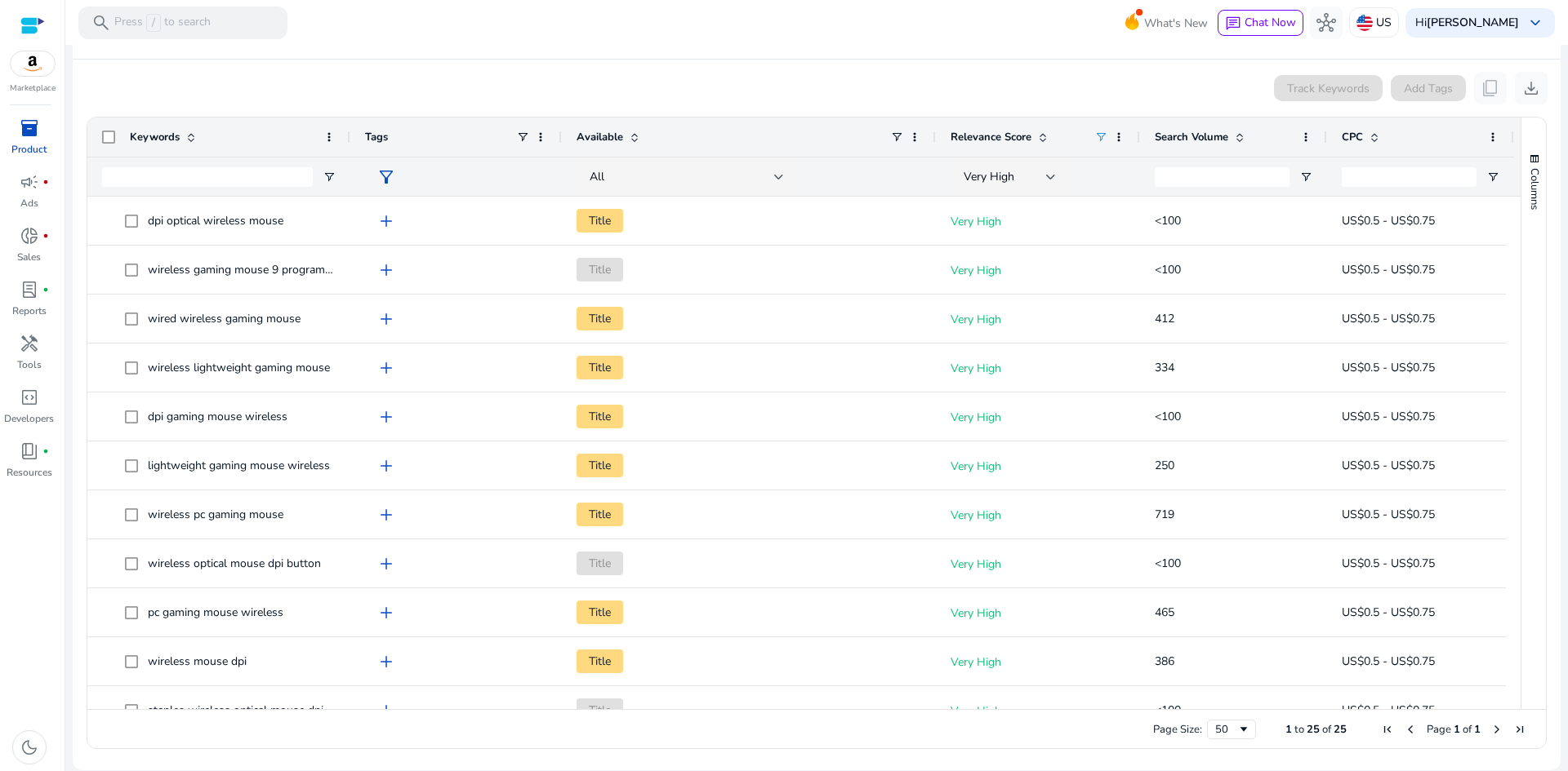
click at [1240, 137] on span at bounding box center [1240, 137] width 13 height 13
click at [1368, 135] on span at bounding box center [1375, 137] width 13 height 13
click at [1369, 136] on span at bounding box center [1375, 137] width 13 height 13
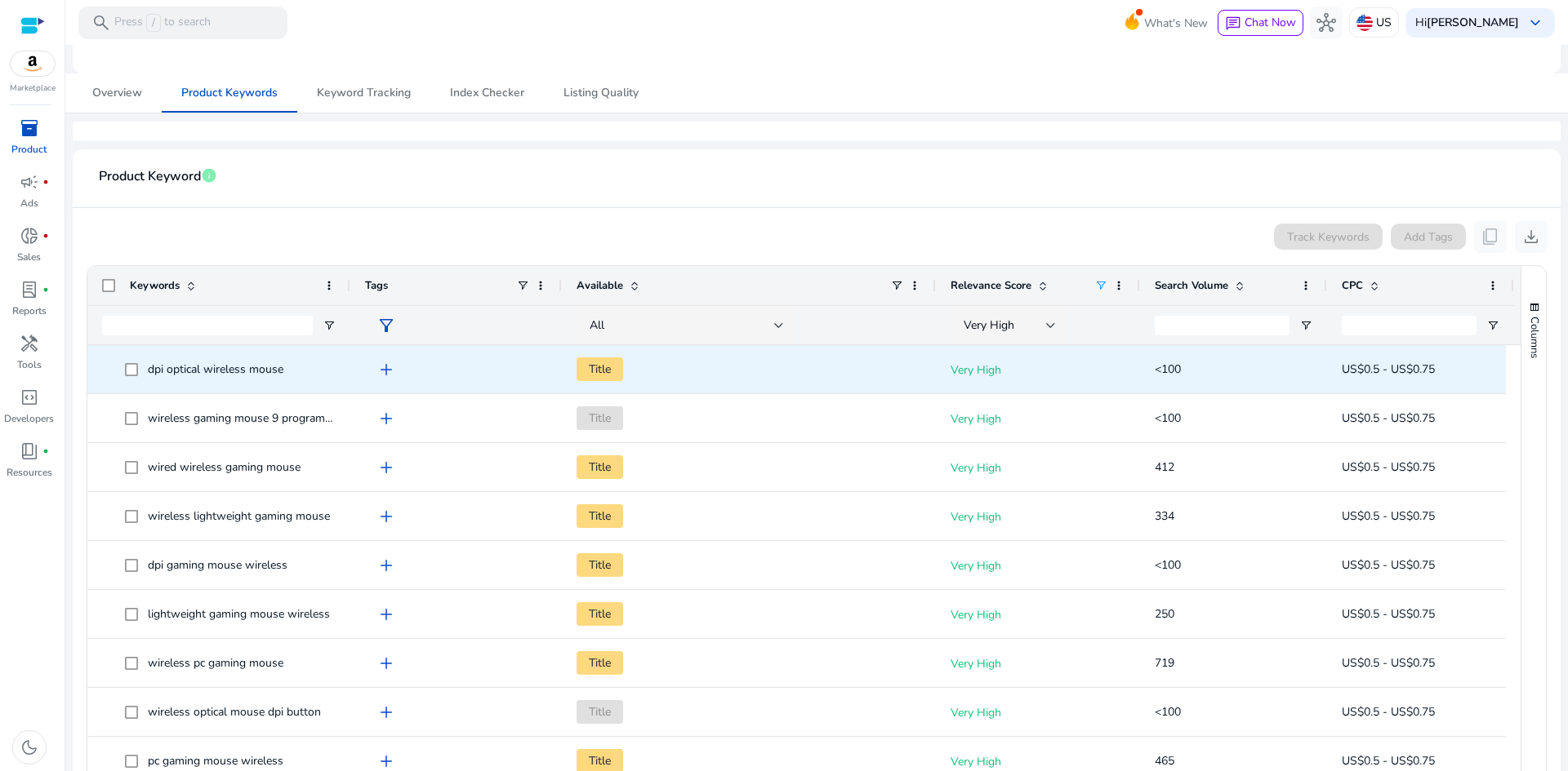
scroll to position [142, 0]
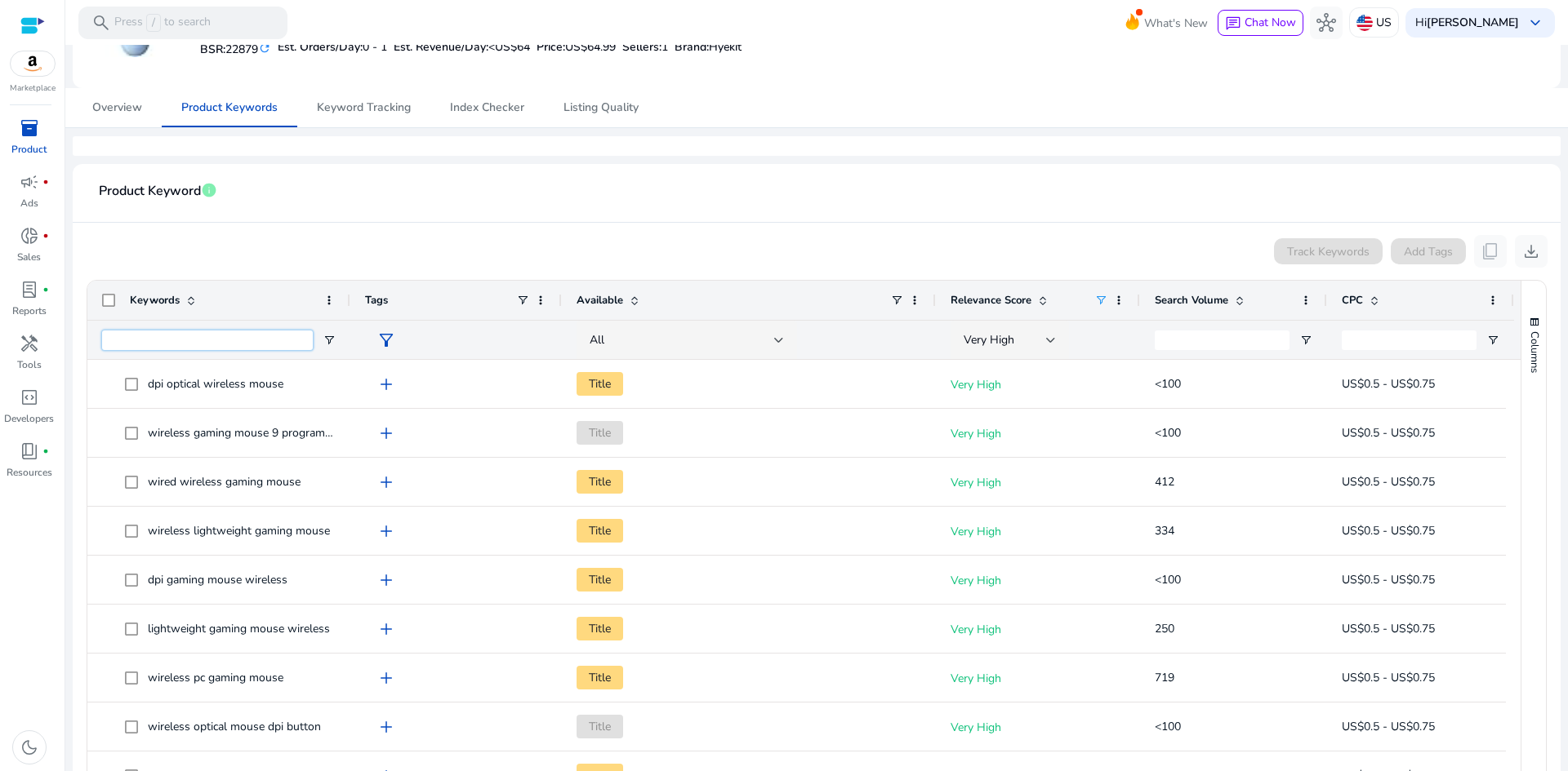
click at [220, 340] on input "Keywords Filter Input" at bounding box center [207, 340] width 211 height 20
paste input "***"
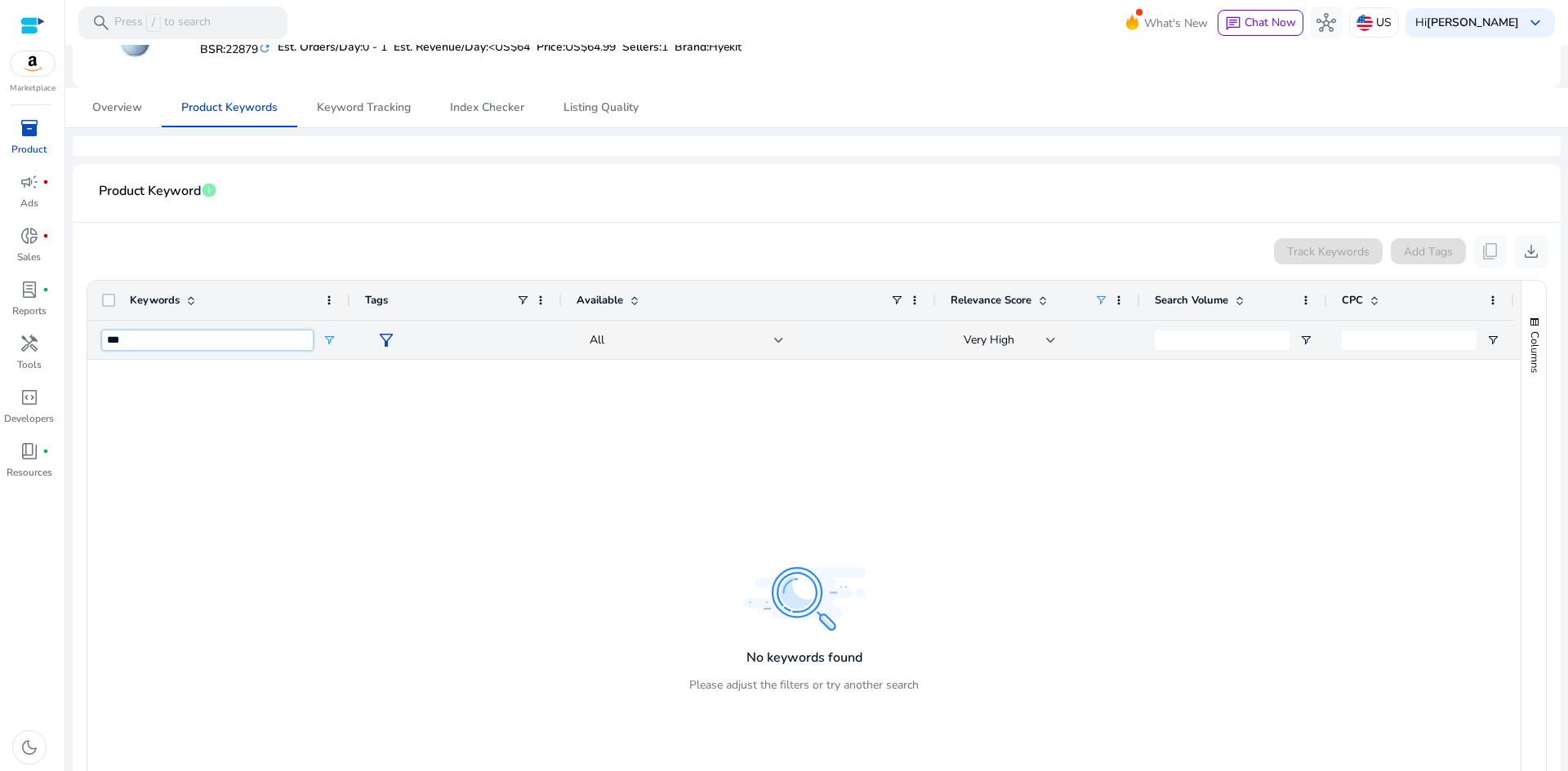
click at [155, 350] on input "***" at bounding box center [207, 340] width 211 height 20
paste input "**********"
drag, startPoint x: 211, startPoint y: 335, endPoint x: 260, endPoint y: 332, distance: 49.1
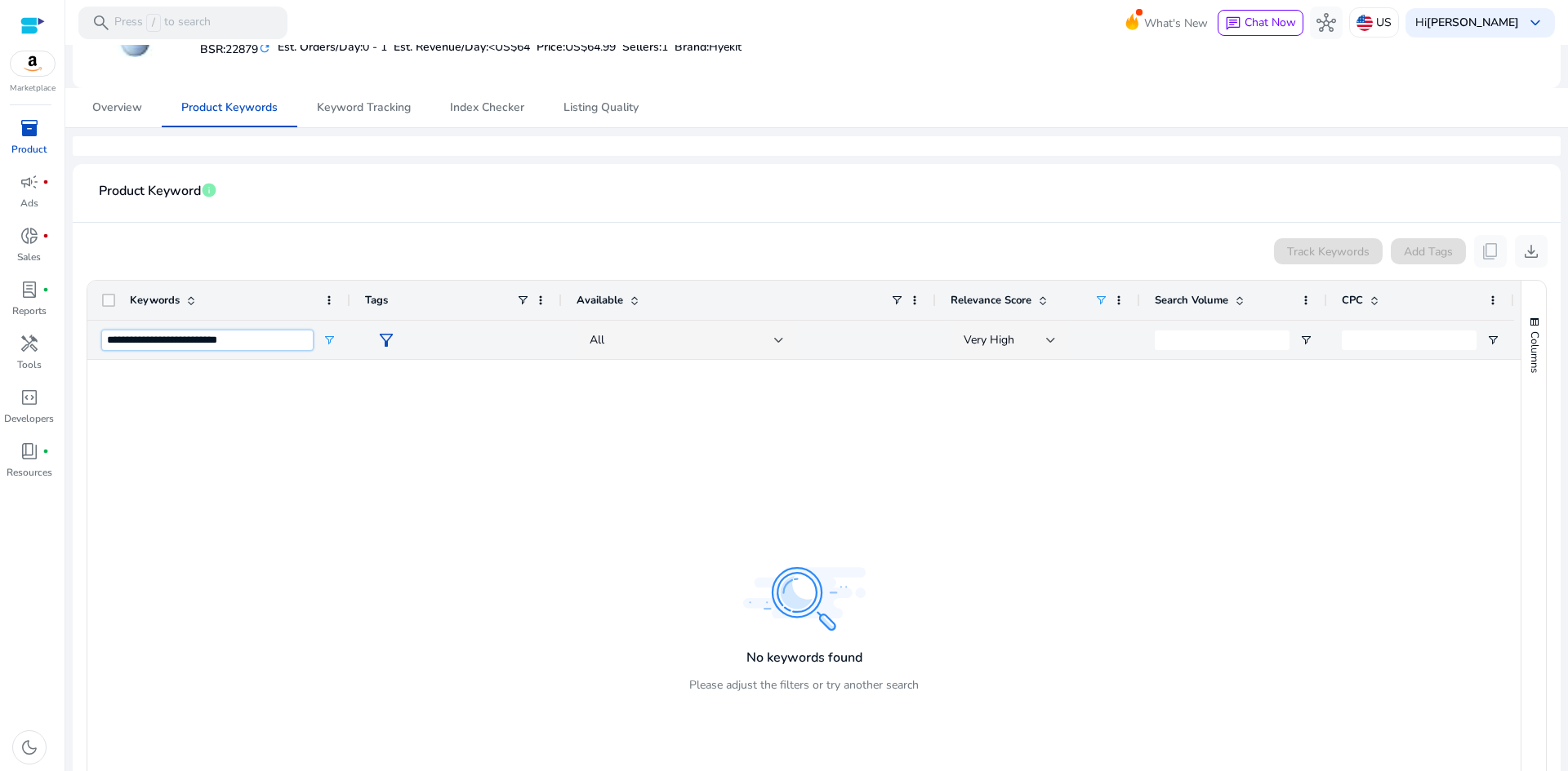
click at [260, 332] on input "**********" at bounding box center [207, 340] width 211 height 20
type input "**********"
click at [147, 443] on div at bounding box center [804, 616] width 1433 height 512
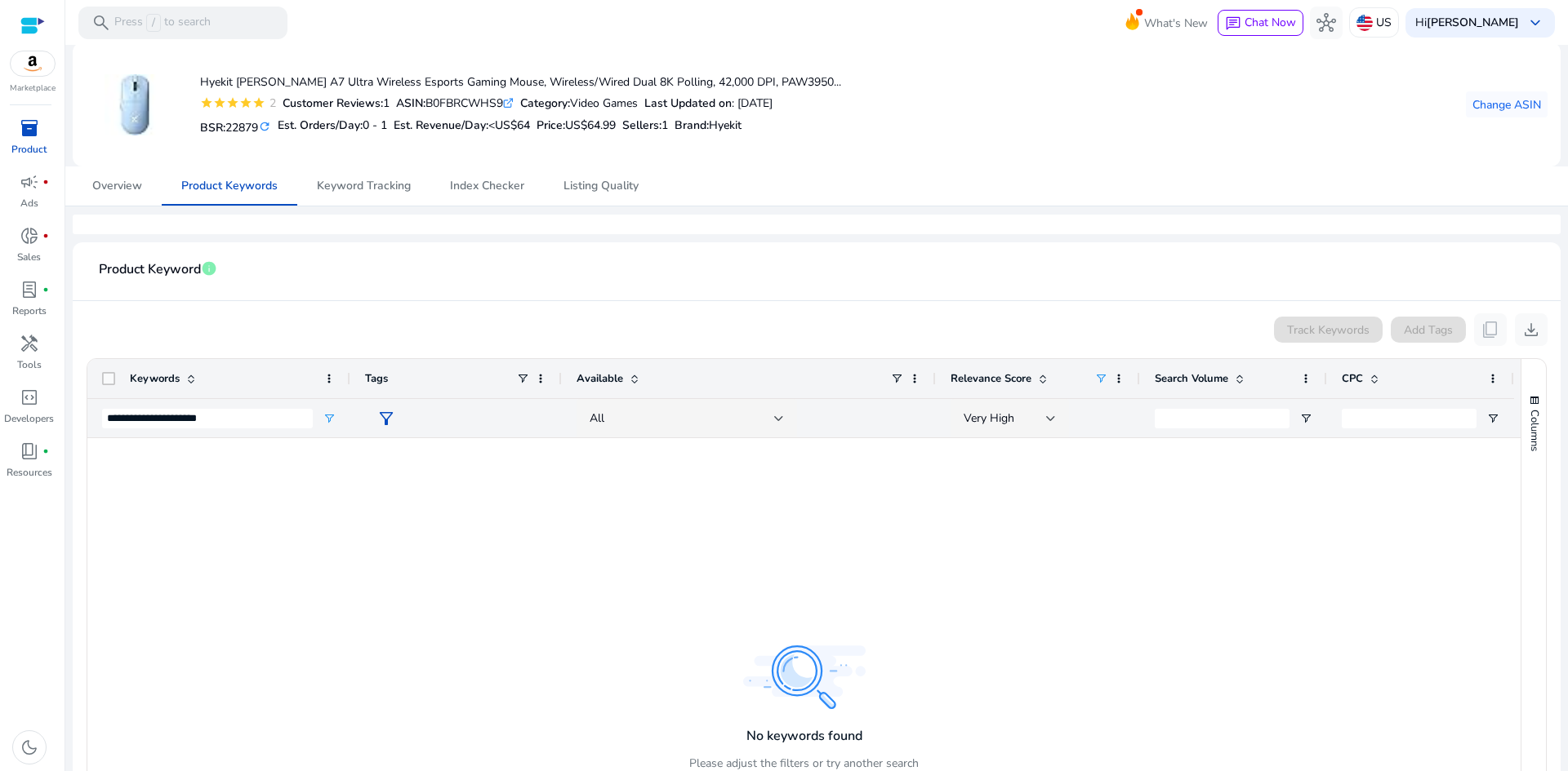
scroll to position [0, 0]
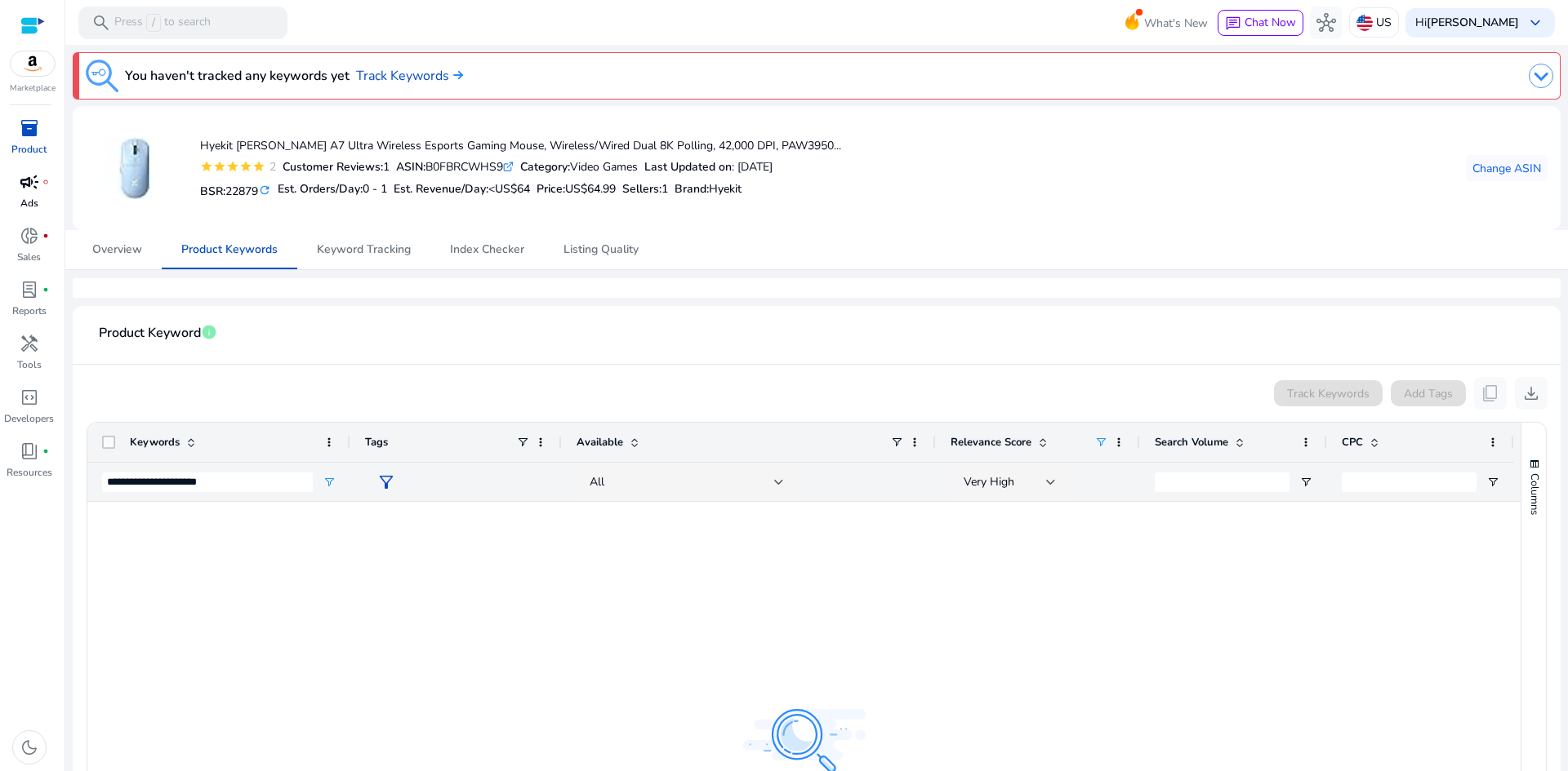
click at [34, 174] on span "campaign" at bounding box center [30, 182] width 20 height 20
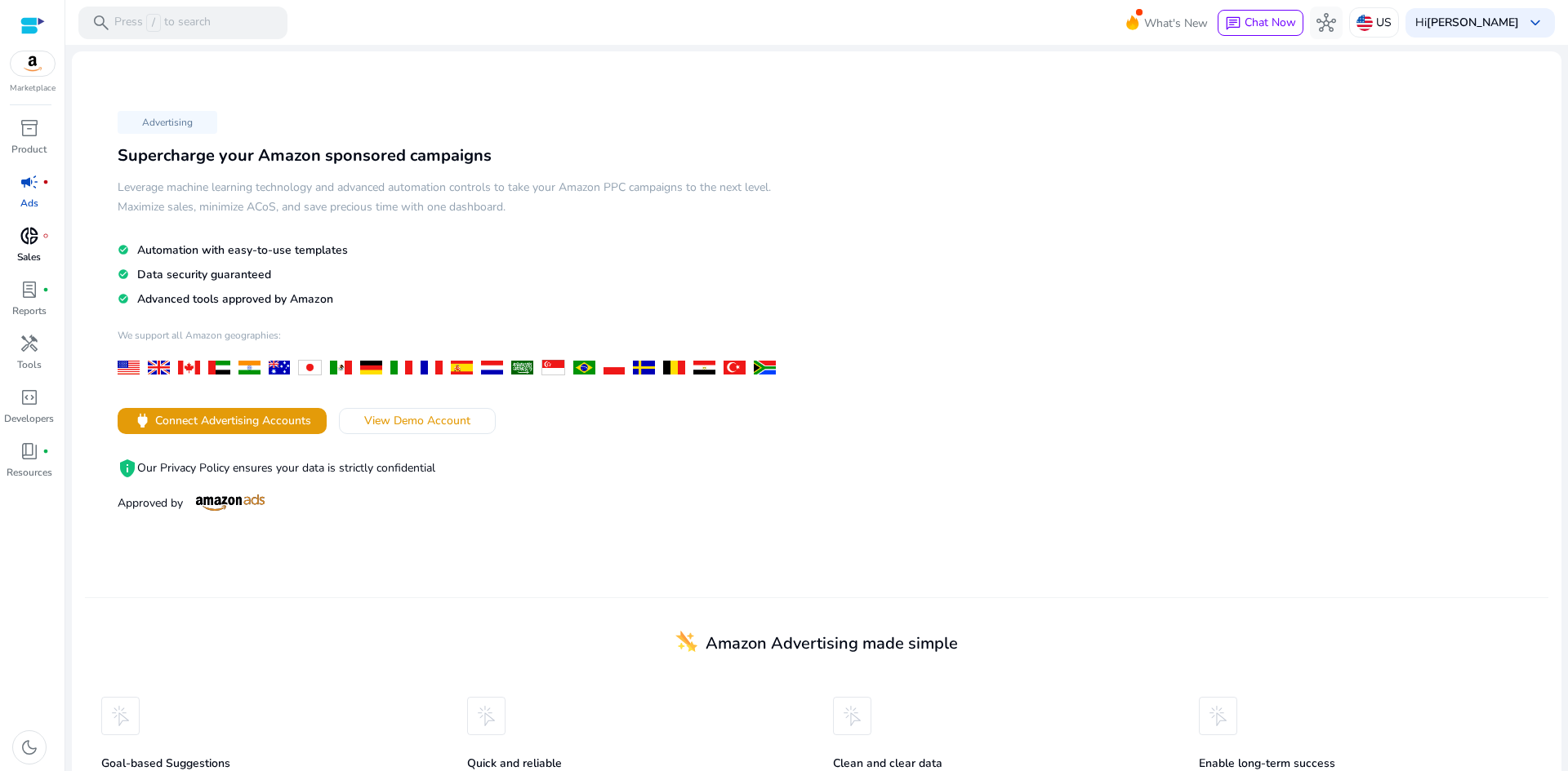
click at [34, 237] on span "donut_small" at bounding box center [30, 236] width 20 height 20
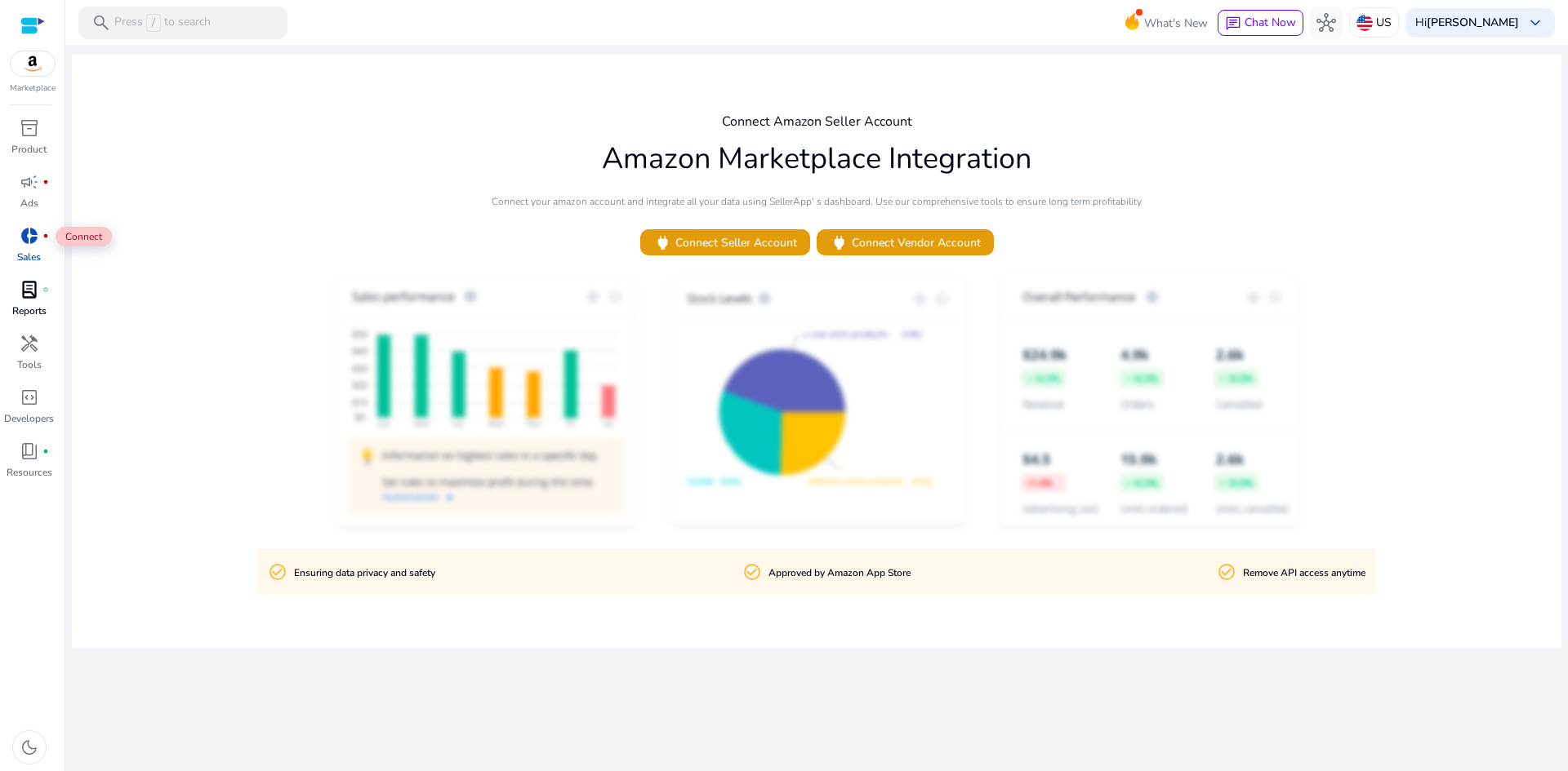
click at [39, 299] on div "lab_profile fiber_manual_record" at bounding box center [29, 290] width 45 height 26
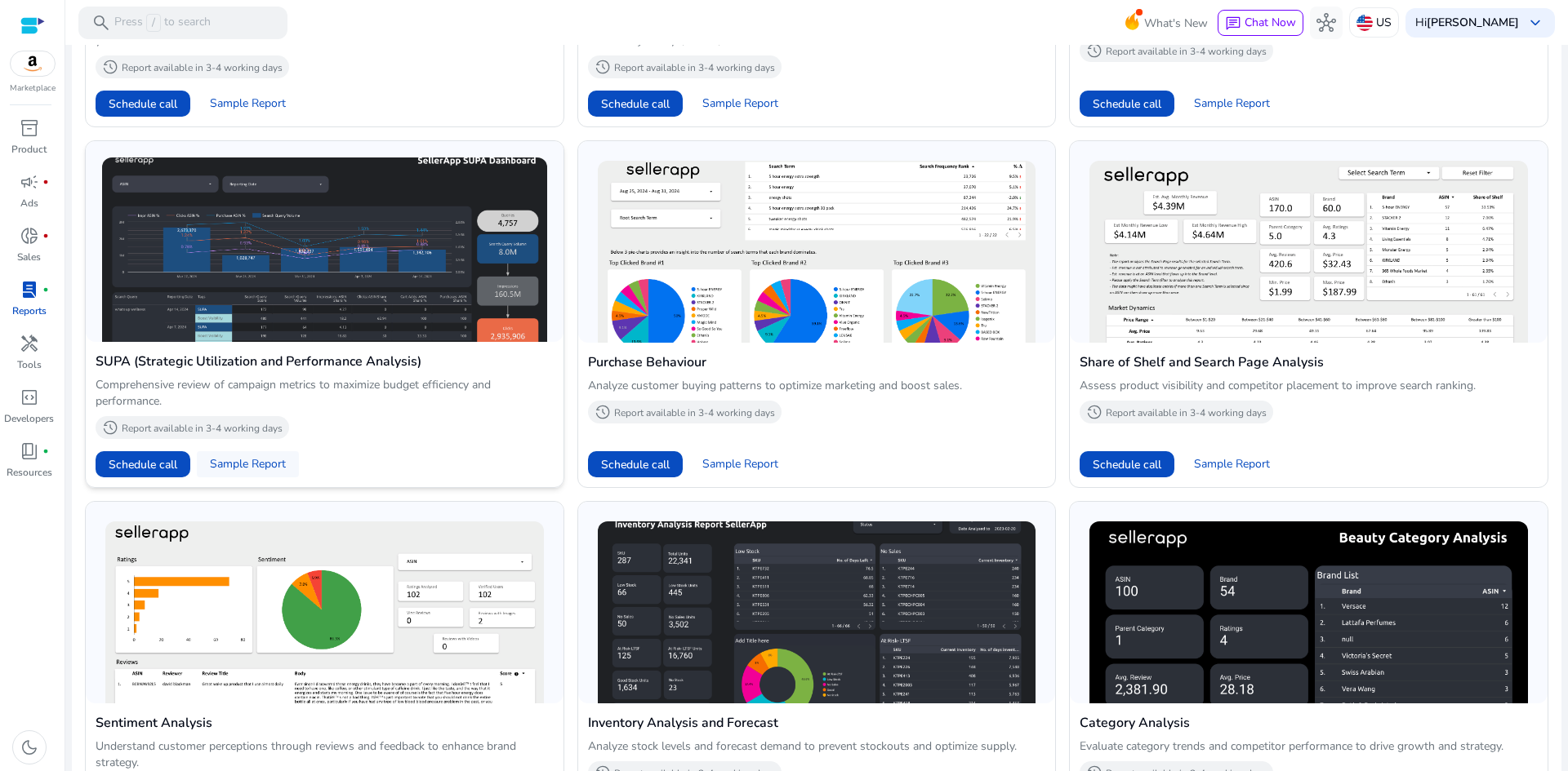
scroll to position [1157, 0]
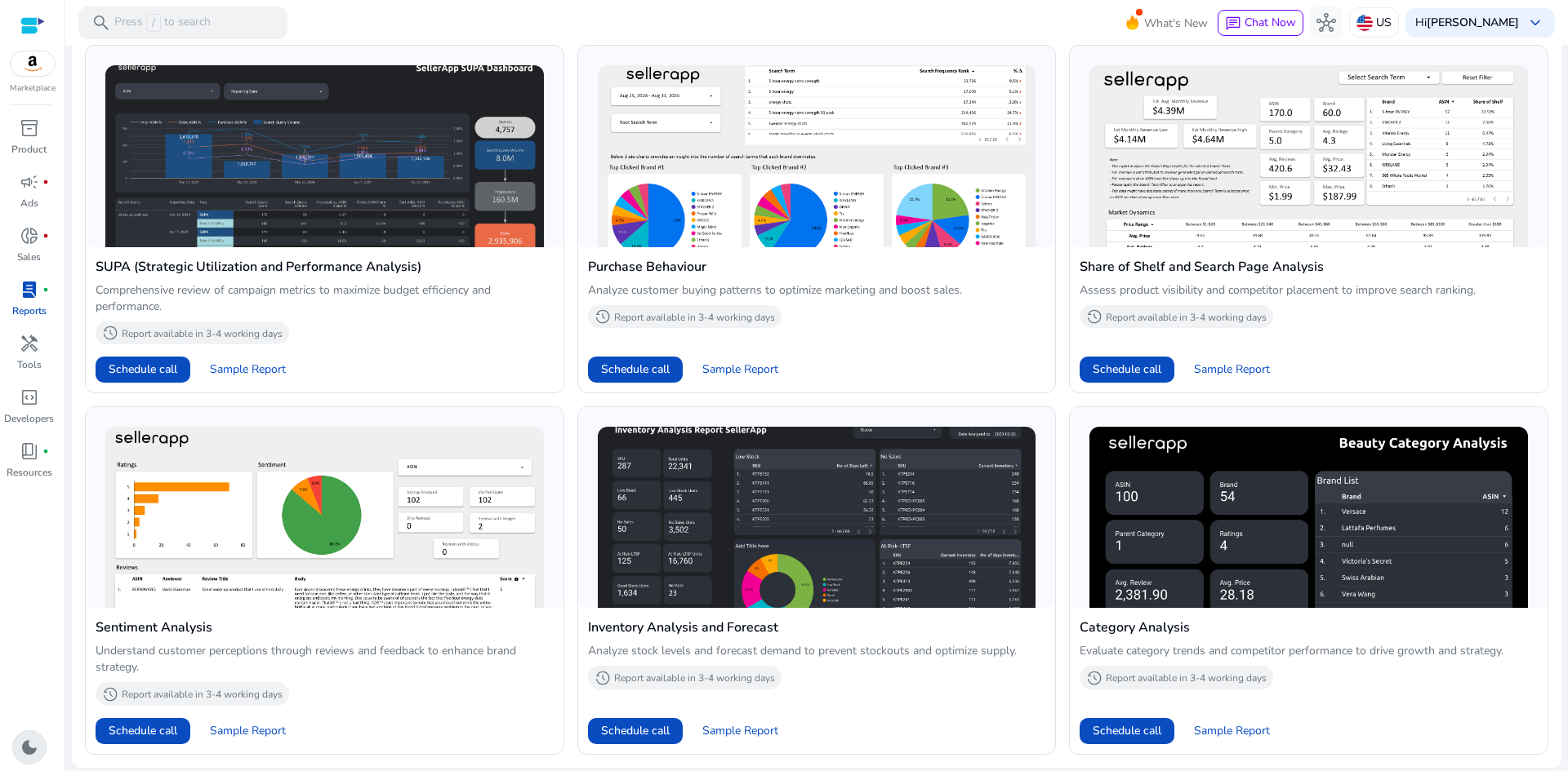
click at [28, 750] on span "dark_mode" at bounding box center [30, 748] width 20 height 20
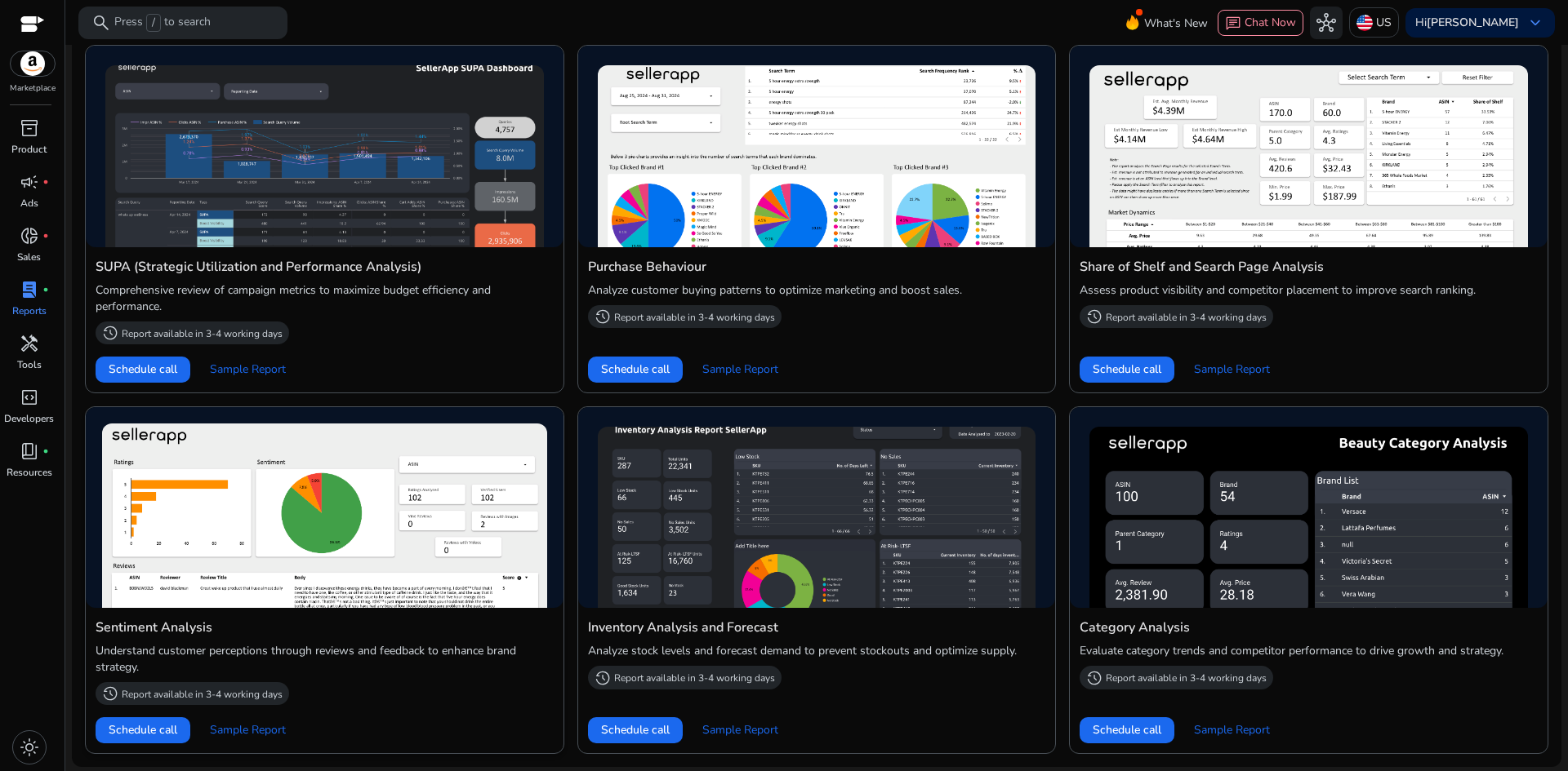
scroll to position [1016, 0]
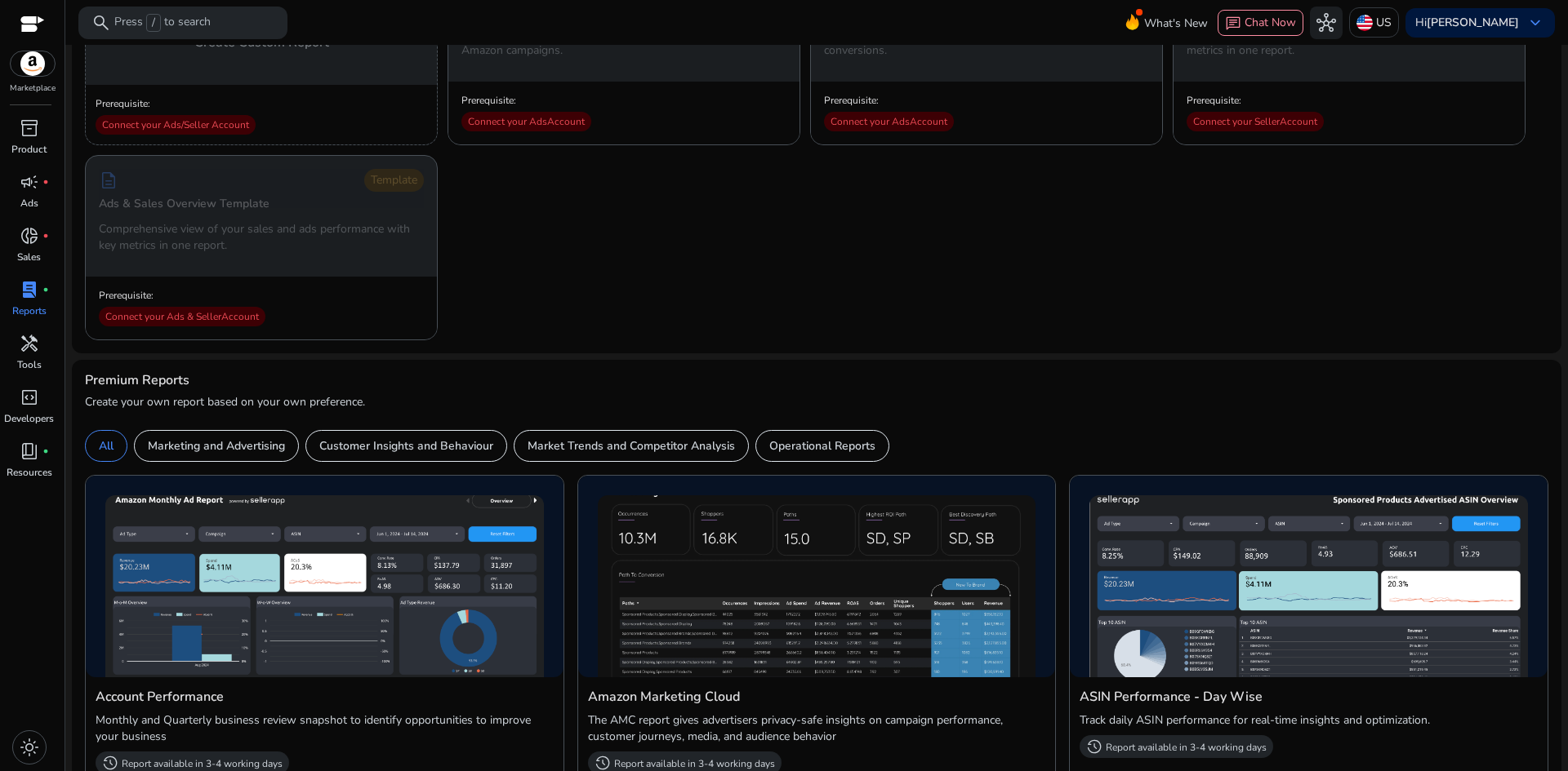
scroll to position [340, 0]
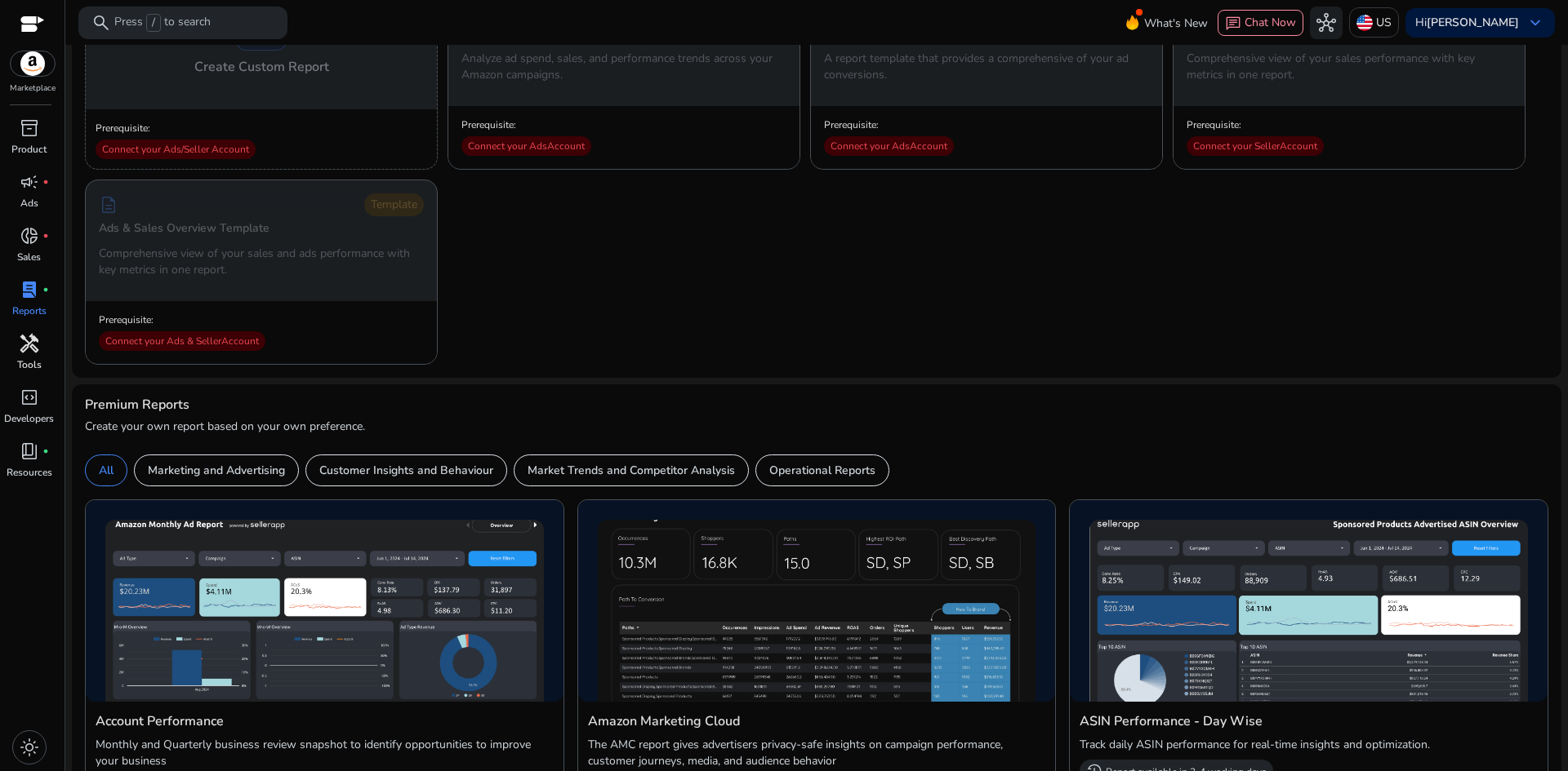
click at [40, 342] on div "handyman" at bounding box center [29, 344] width 45 height 26
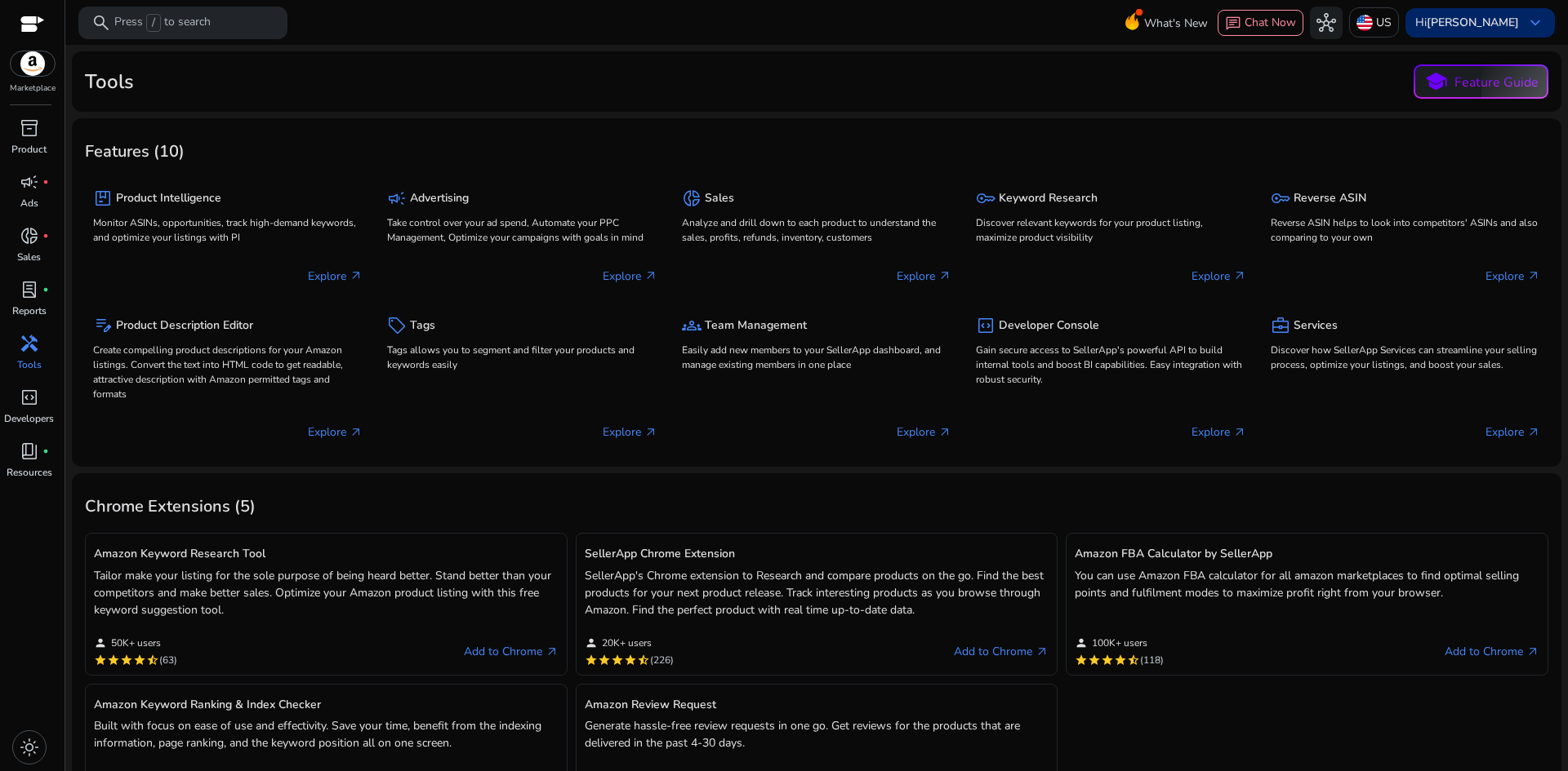
click at [1515, 16] on div "Hi hareesh keyboard_arrow_down" at bounding box center [1480, 23] width 150 height 30
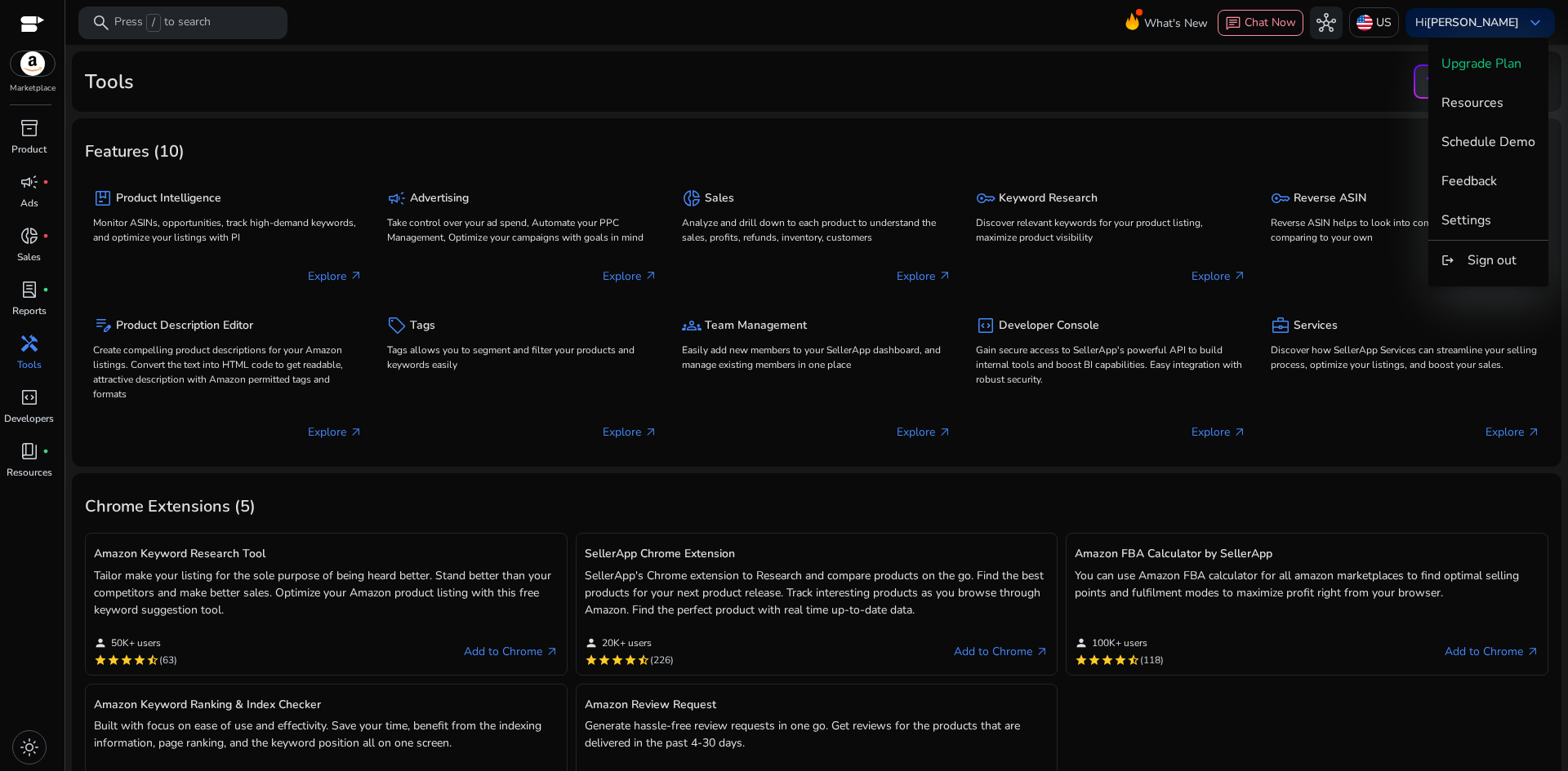
click at [1205, 75] on div at bounding box center [784, 385] width 1568 height 771
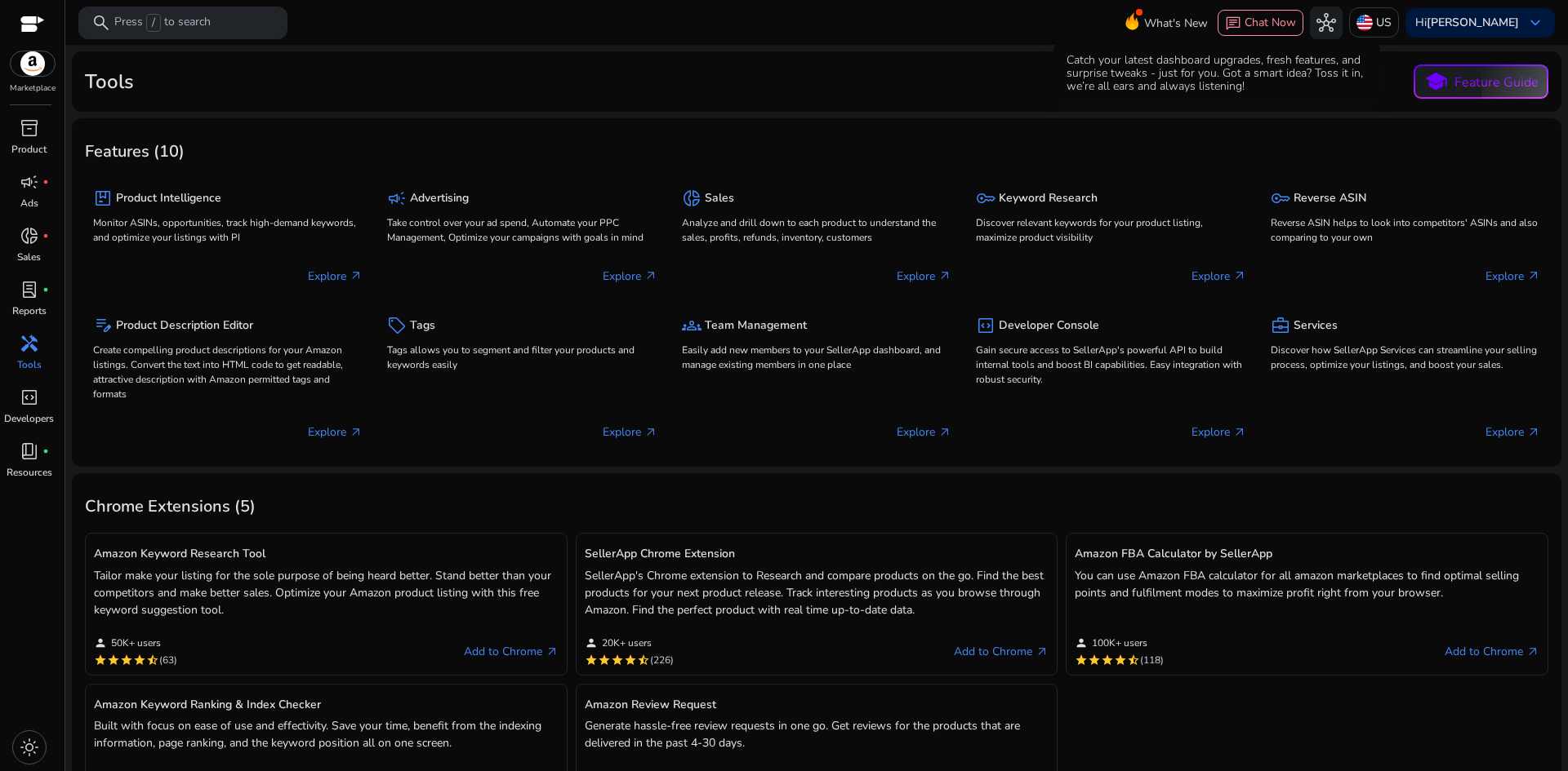
click at [1144, 17] on icon at bounding box center [1132, 19] width 25 height 23
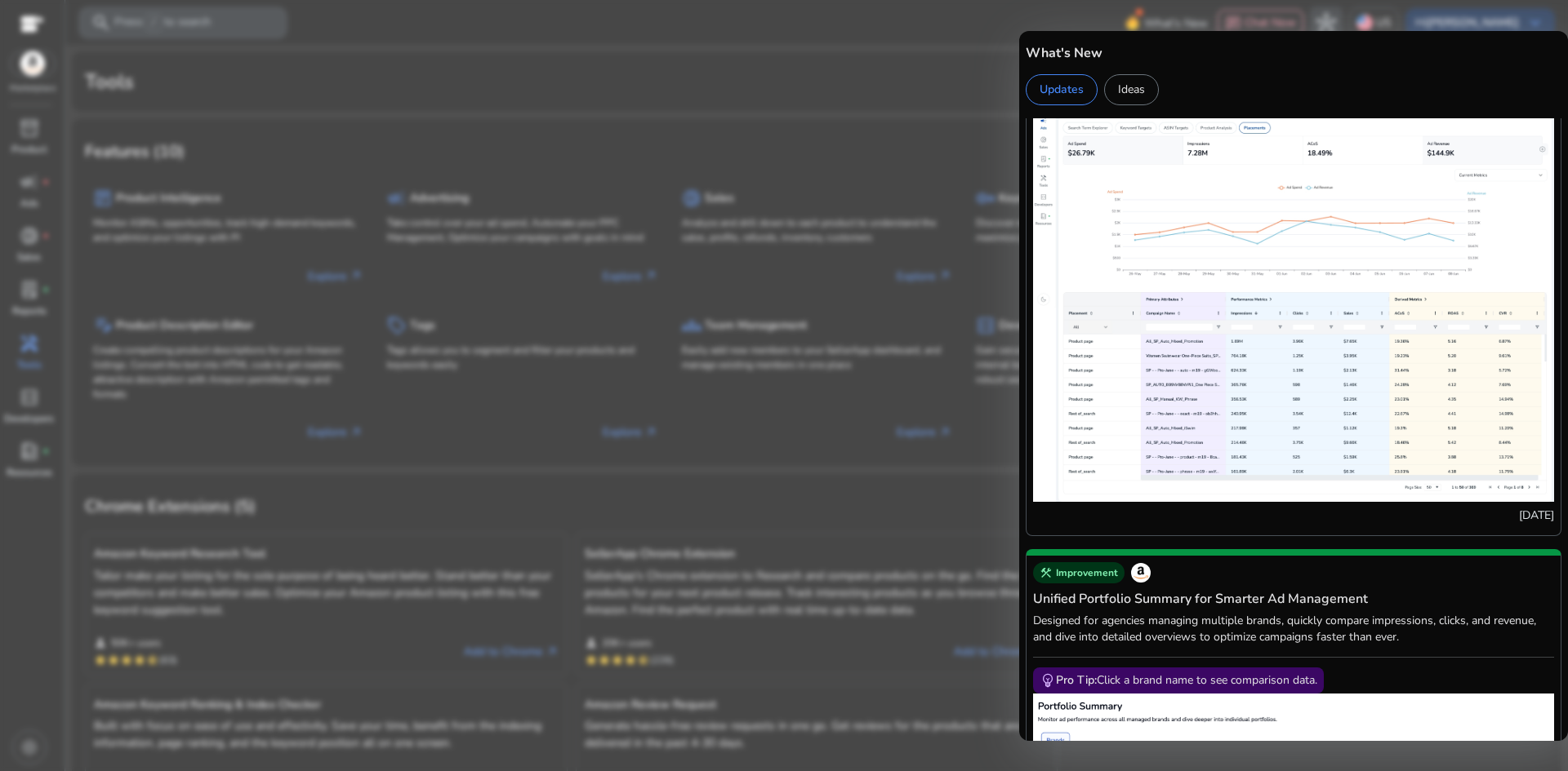
scroll to position [653, 0]
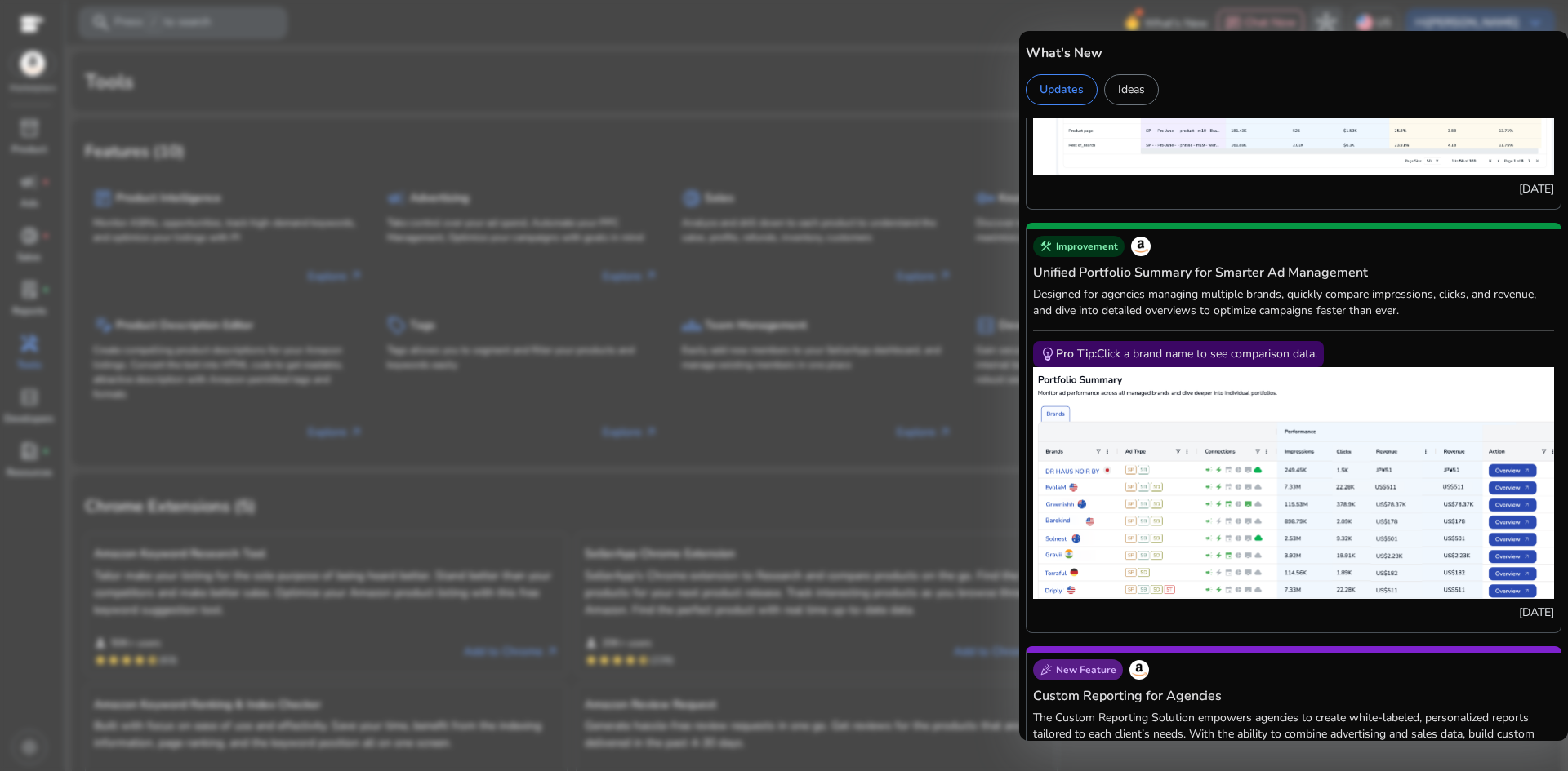
click at [972, 17] on div at bounding box center [784, 385] width 1568 height 771
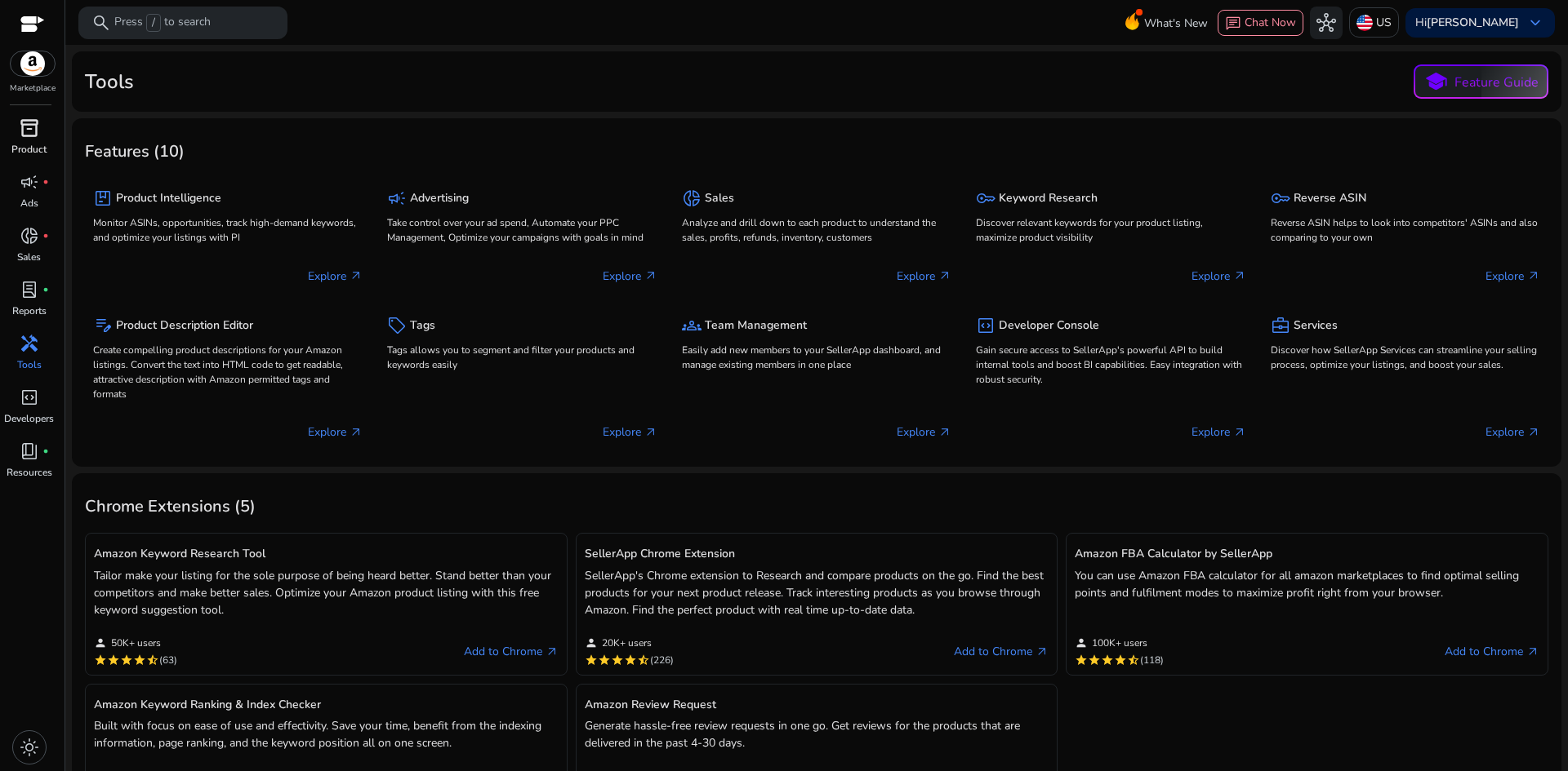
click at [29, 131] on span "inventory_2" at bounding box center [30, 128] width 20 height 20
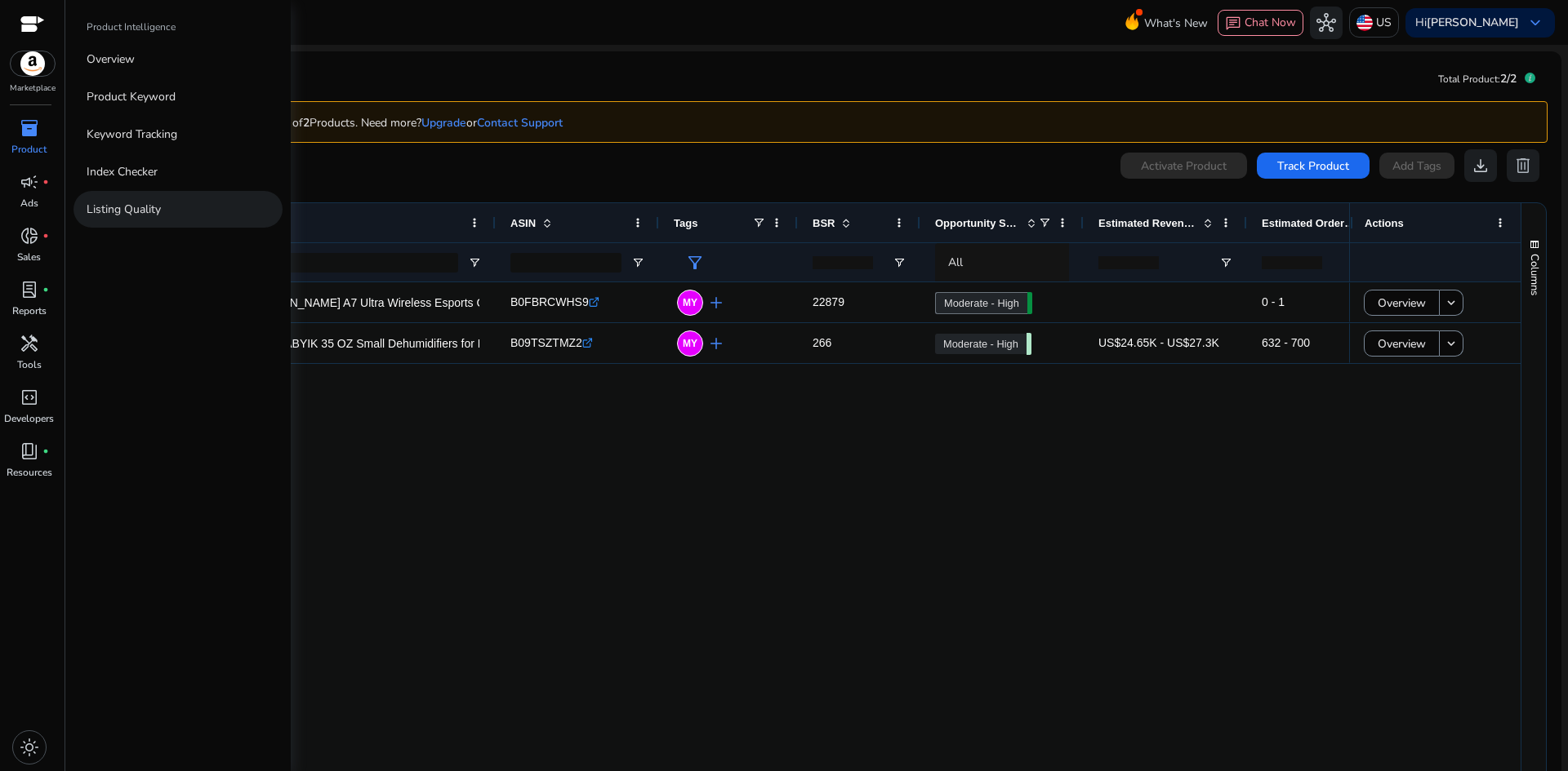
click at [140, 201] on p "Listing Quality" at bounding box center [124, 209] width 74 height 17
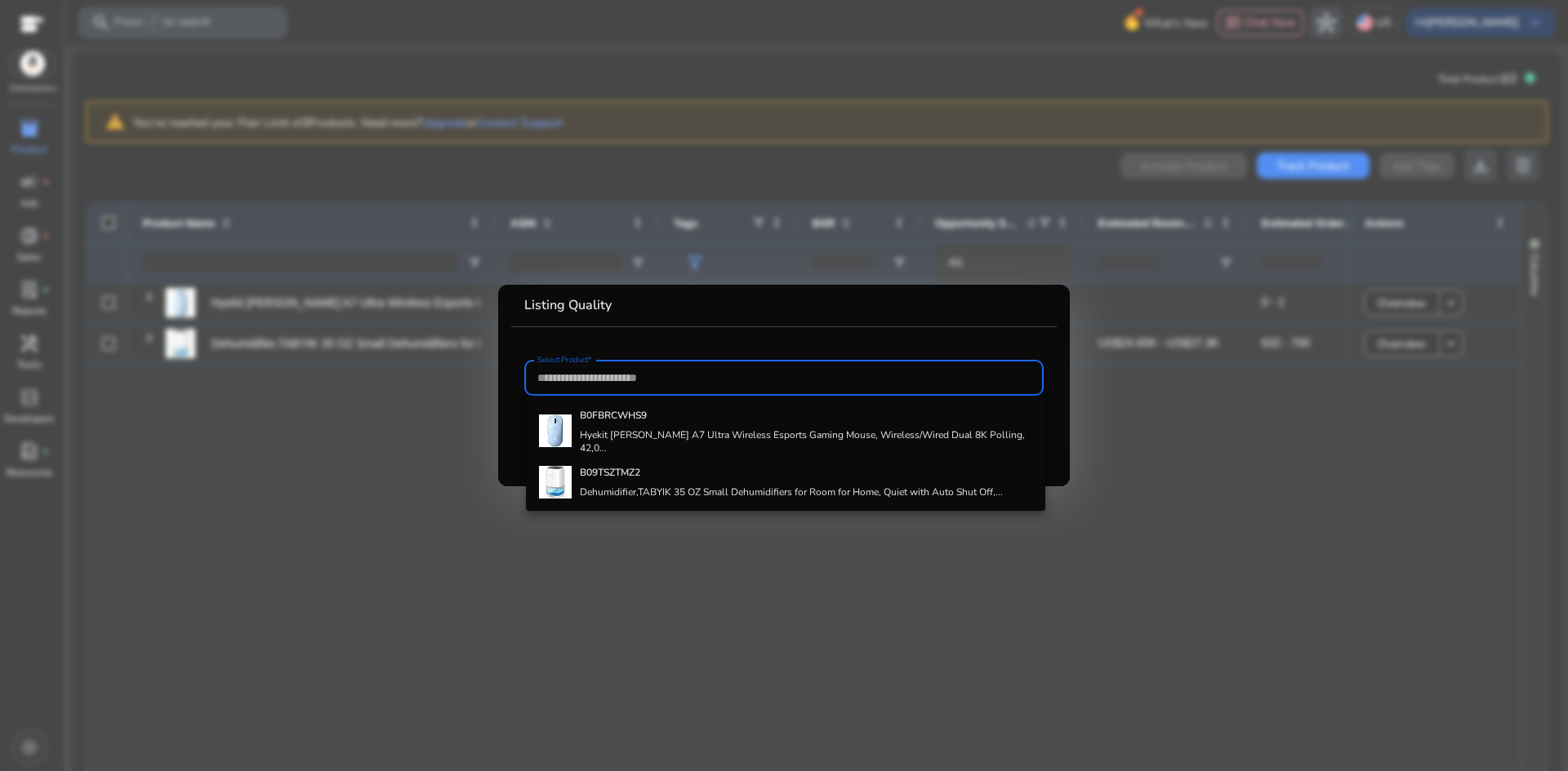
click at [608, 378] on input "Select Product*" at bounding box center [784, 378] width 493 height 18
paste input "**********"
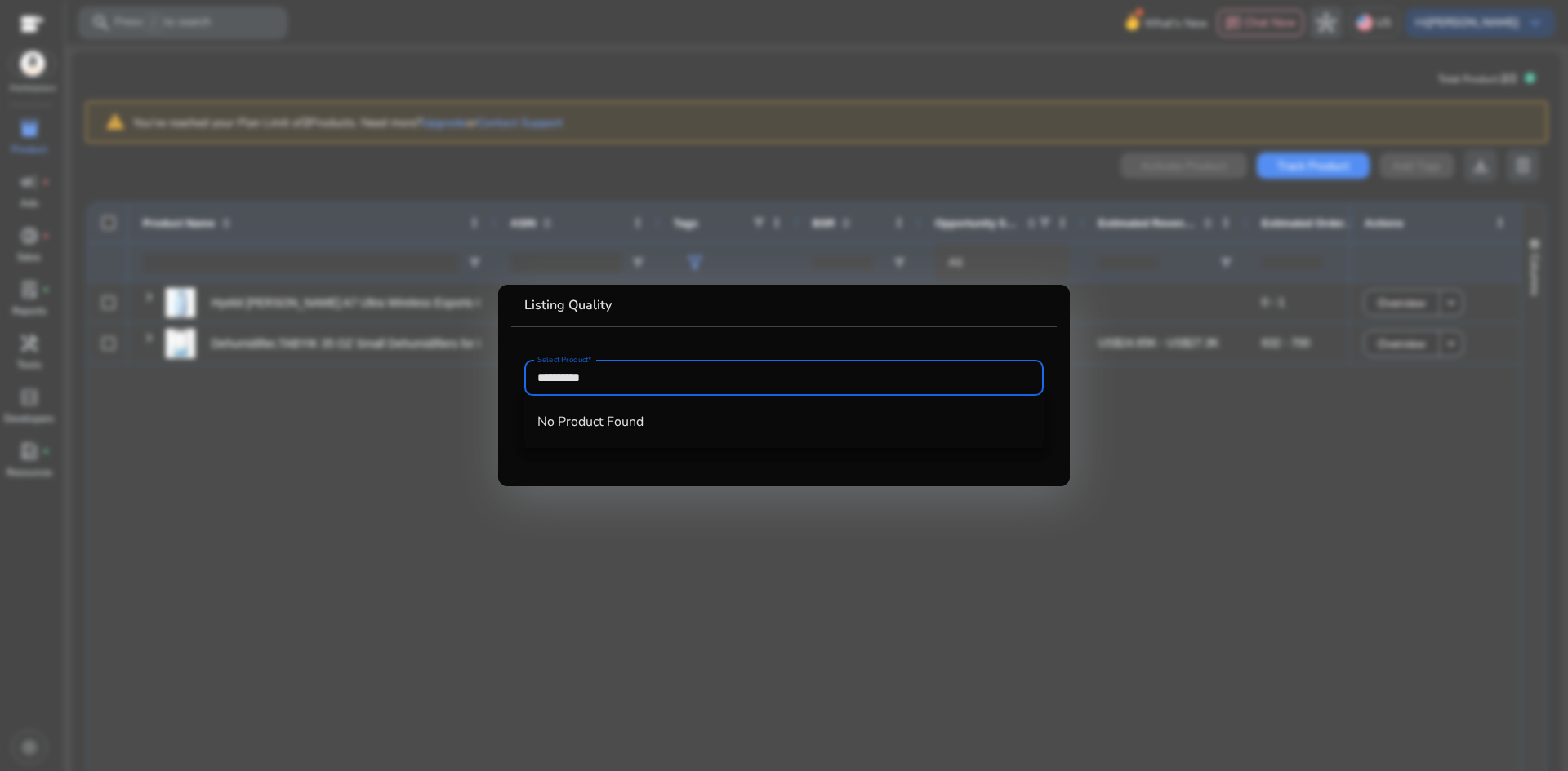
type input "**********"
click at [608, 378] on input "**********" at bounding box center [784, 378] width 493 height 18
click at [575, 502] on div at bounding box center [784, 385] width 1568 height 771
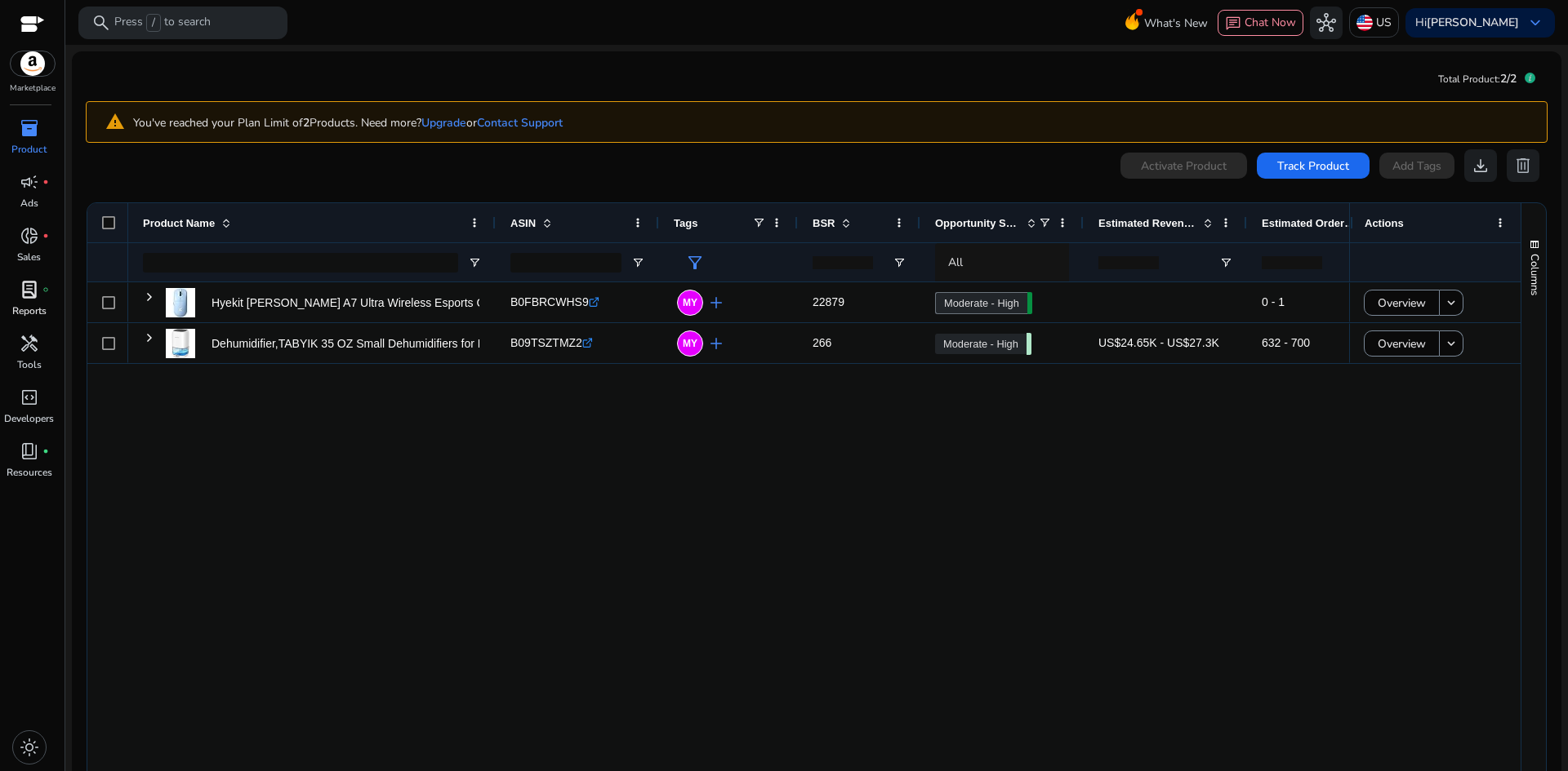
click at [25, 296] on span "lab_profile" at bounding box center [30, 290] width 20 height 20
